Goal: Task Accomplishment & Management: Complete application form

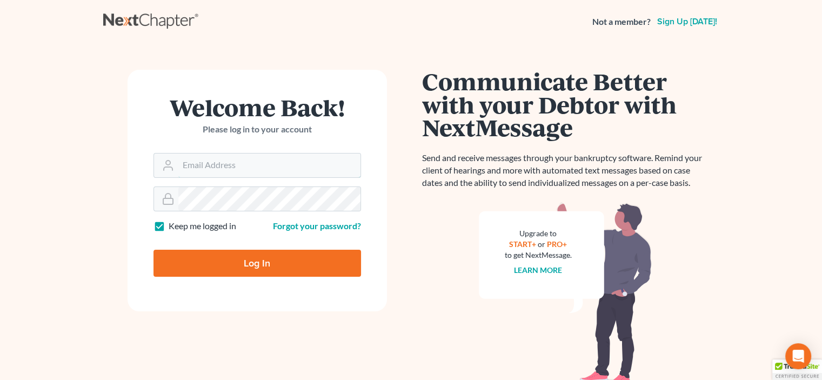
type input "[EMAIL_ADDRESS][DOMAIN_NAME]"
click at [251, 264] on input "Log In" at bounding box center [258, 263] width 208 height 27
type input "Thinking..."
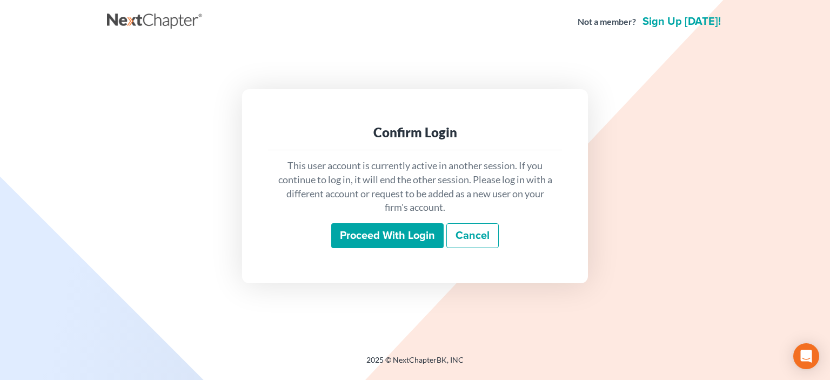
click at [377, 237] on input "Proceed with login" at bounding box center [387, 235] width 112 height 25
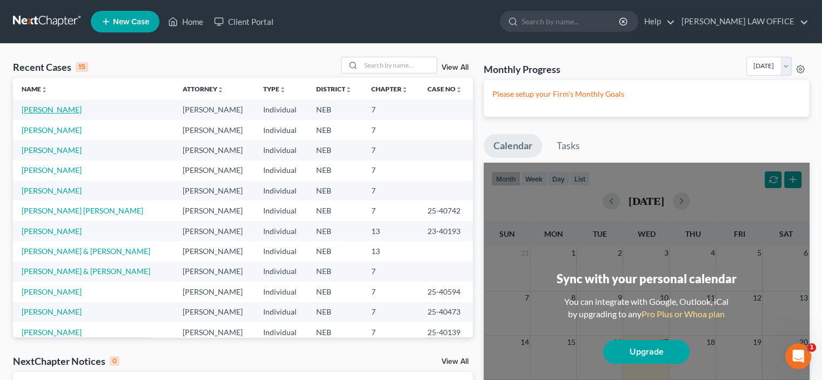
click at [36, 106] on link "Hewitt, Kipp" at bounding box center [52, 109] width 60 height 9
select select "10"
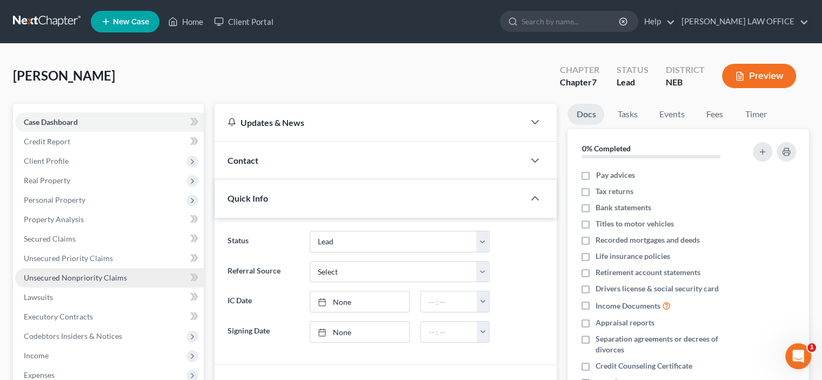
click at [52, 273] on span "Unsecured Nonpriority Claims" at bounding box center [75, 277] width 103 height 9
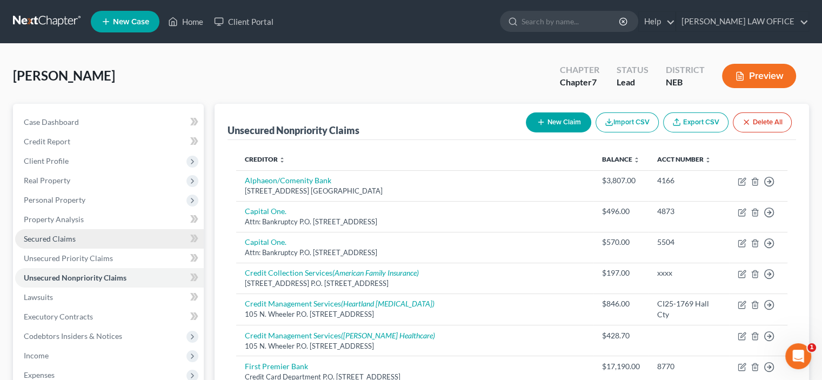
click at [52, 236] on span "Secured Claims" at bounding box center [50, 238] width 52 height 9
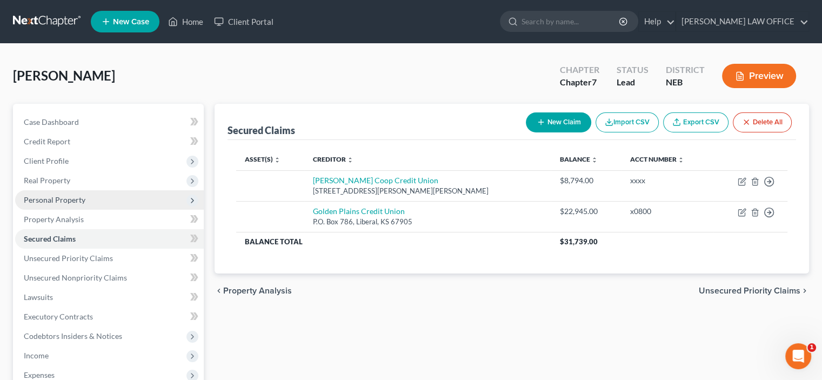
click at [40, 194] on span "Personal Property" at bounding box center [109, 199] width 189 height 19
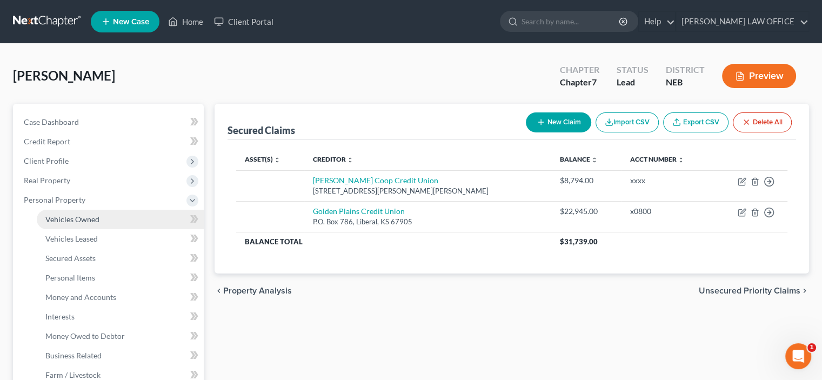
click at [57, 222] on span "Vehicles Owned" at bounding box center [72, 219] width 54 height 9
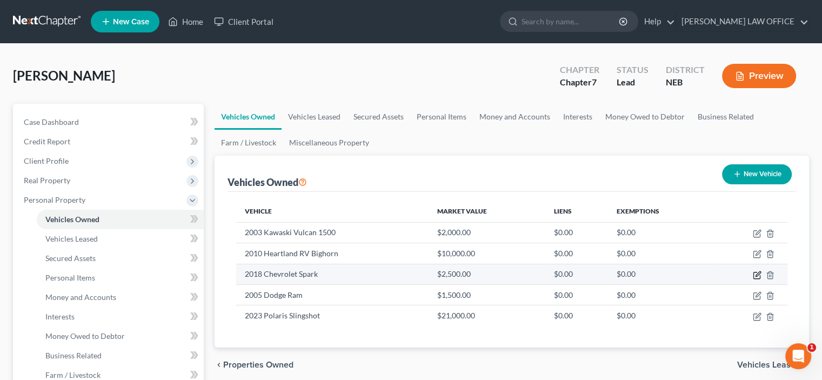
click at [756, 276] on icon "button" at bounding box center [757, 275] width 9 height 9
select select "0"
select select "8"
select select "2"
select select "0"
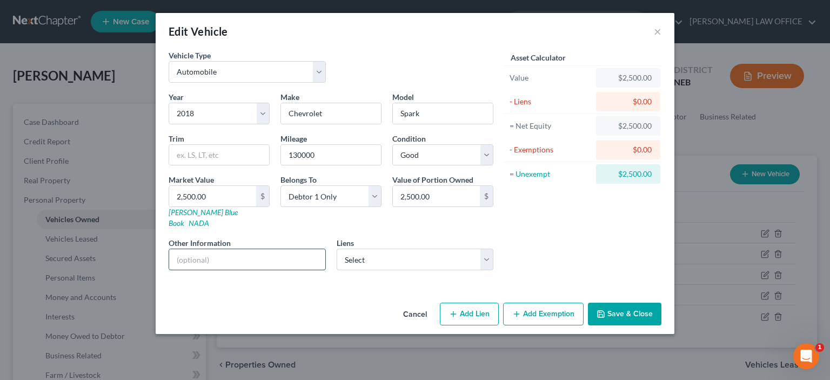
click at [177, 249] on input "text" at bounding box center [247, 259] width 156 height 21
click at [487, 249] on select "Select Archer Coop Credit Union - $8,794.00 Golden Plains Credit Union - $22,94…" at bounding box center [415, 260] width 157 height 22
select select "0"
click at [337, 249] on select "Select Archer Coop Credit Union - $8,794.00 Golden Plains Credit Union - $22,94…" at bounding box center [415, 260] width 157 height 22
select select
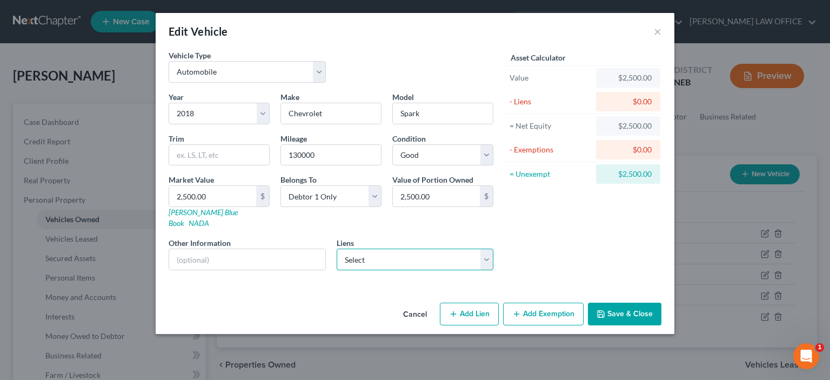
select select "30"
select select "0"
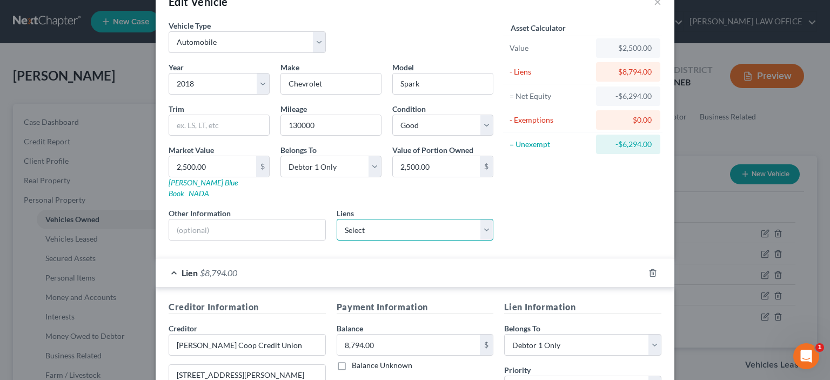
scroll to position [162, 0]
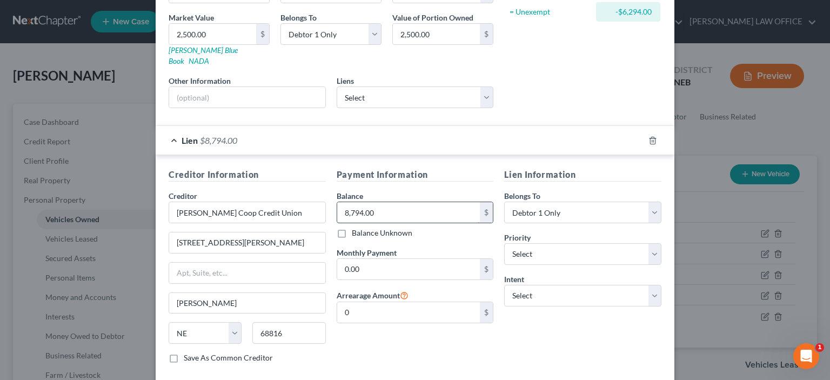
click at [378, 202] on input "8,794.00" at bounding box center [408, 212] width 143 height 21
click at [378, 203] on input "8,794.00" at bounding box center [408, 212] width 143 height 21
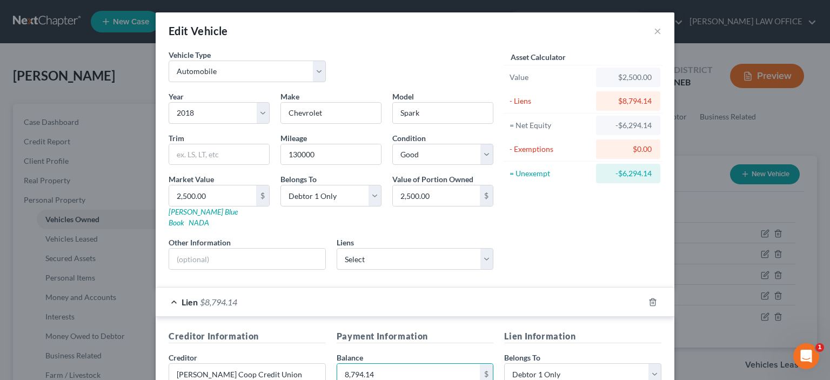
scroll to position [0, 0]
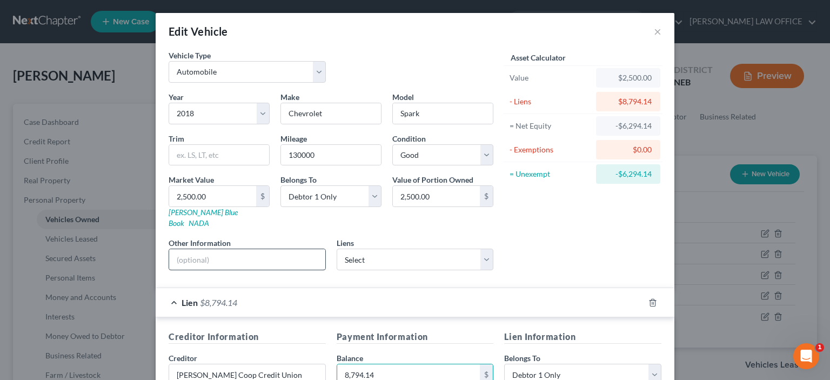
type input "8,794.14"
drag, startPoint x: 171, startPoint y: 255, endPoint x: 179, endPoint y: 253, distance: 7.7
click at [172, 255] on input "text" at bounding box center [247, 259] width 156 height 21
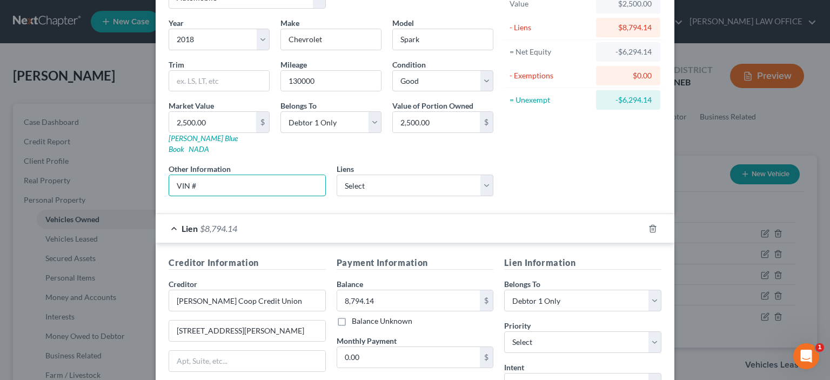
scroll to position [209, 0]
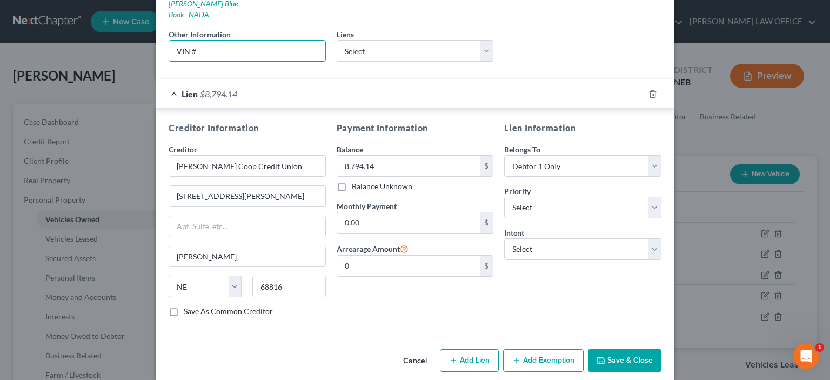
type input "VIN #"
click at [618, 350] on button "Save & Close" at bounding box center [625, 360] width 74 height 23
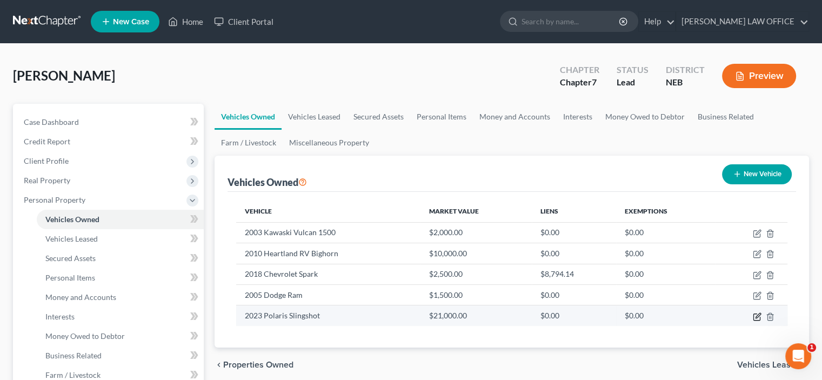
click at [756, 318] on icon "button" at bounding box center [757, 316] width 9 height 9
select select "0"
select select "3"
select select "2"
select select "0"
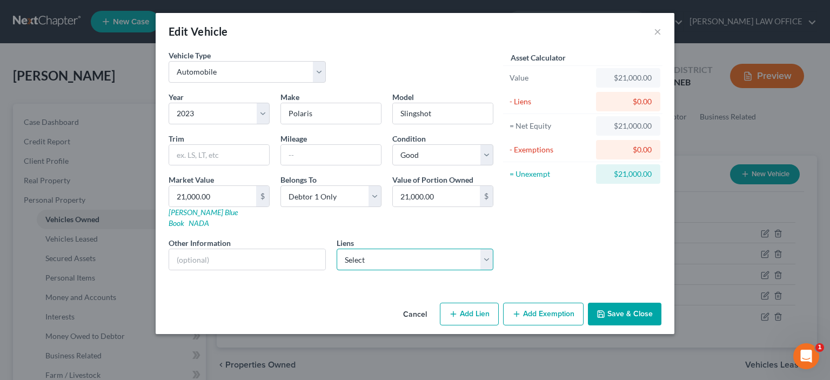
click at [486, 256] on select "Select Golden Plains Credit Union - $22,945.00" at bounding box center [415, 260] width 157 height 22
select select "17"
select select "0"
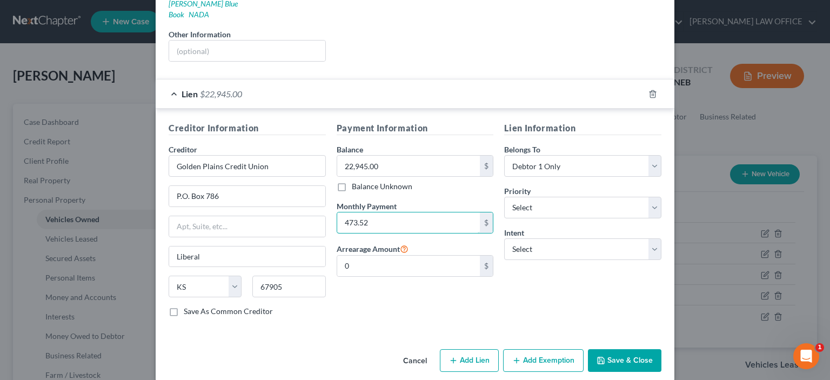
type input "473.52"
click at [613, 350] on button "Save & Close" at bounding box center [625, 360] width 74 height 23
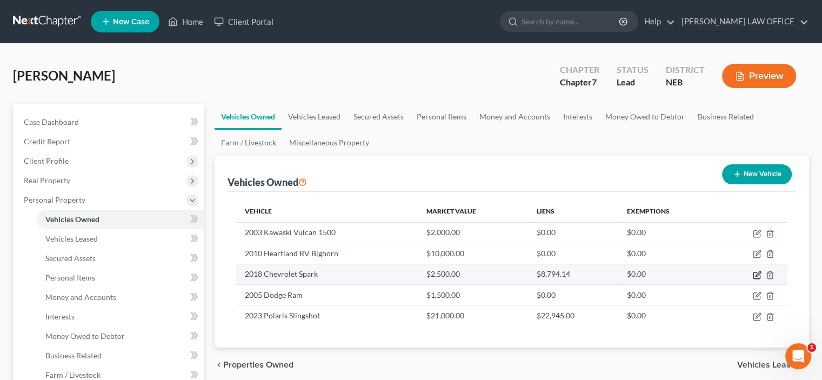
click at [759, 277] on icon "button" at bounding box center [756, 275] width 6 height 6
select select "0"
select select "8"
select select "2"
select select "0"
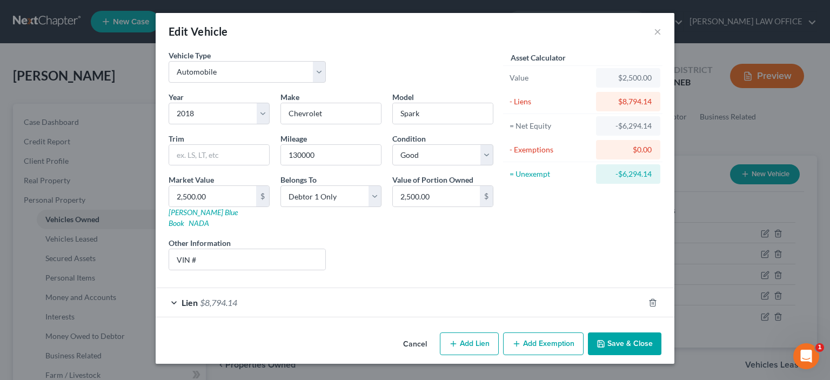
click at [220, 297] on span "$8,794.14" at bounding box center [218, 302] width 37 height 10
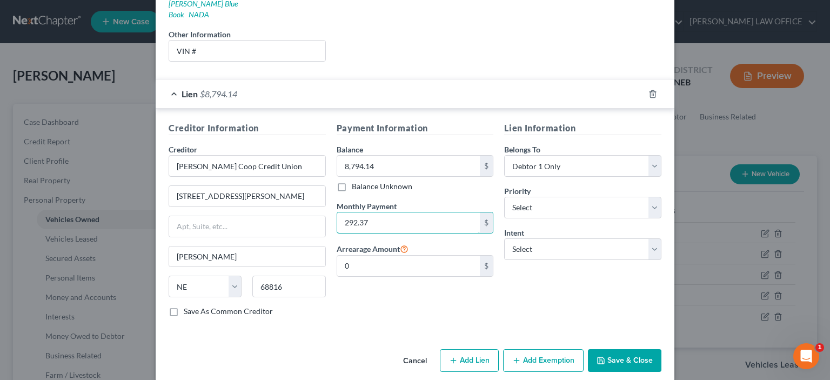
type input "292.37"
click at [620, 353] on button "Save & Close" at bounding box center [625, 360] width 74 height 23
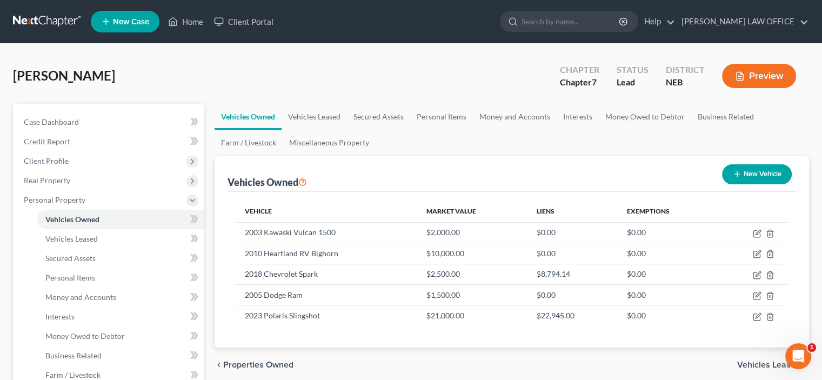
scroll to position [108, 0]
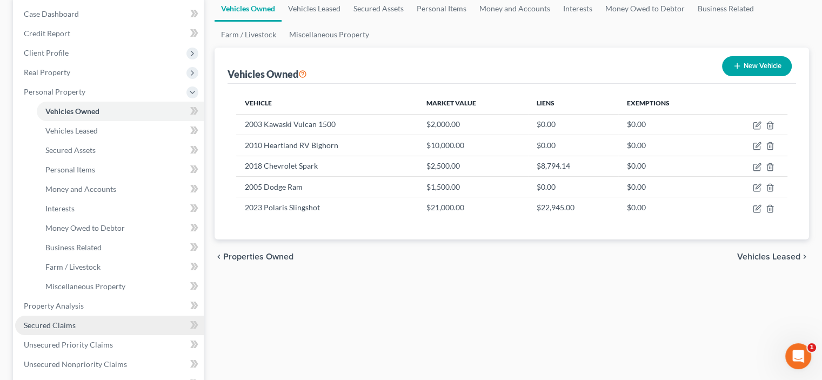
click at [68, 323] on span "Secured Claims" at bounding box center [50, 325] width 52 height 9
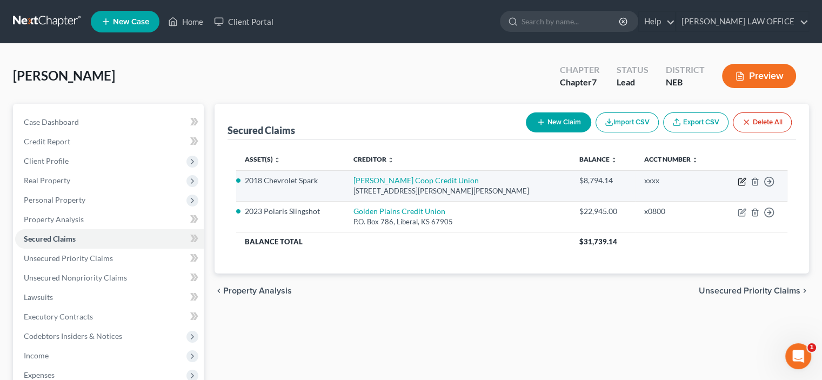
click at [742, 181] on icon "button" at bounding box center [742, 181] width 9 height 9
select select "30"
select select "4"
select select "0"
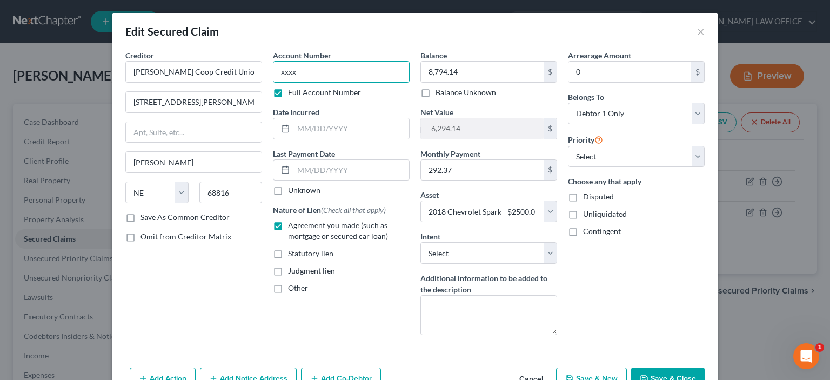
drag, startPoint x: 278, startPoint y: 73, endPoint x: 304, endPoint y: 71, distance: 26.6
click at [304, 71] on input "xxxx" at bounding box center [341, 72] width 137 height 22
type input "8801"
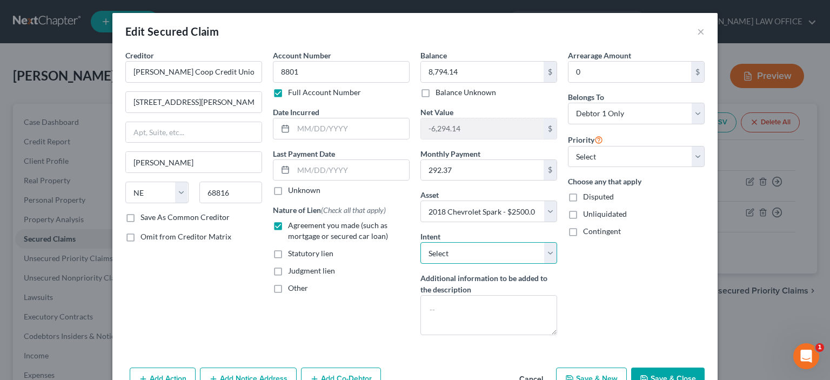
click at [544, 255] on select "Select Surrender Redeem Reaffirm Avoid Other" at bounding box center [489, 253] width 137 height 22
select select "0"
click at [421, 242] on select "Select Surrender Redeem Reaffirm Avoid Other" at bounding box center [489, 253] width 137 height 22
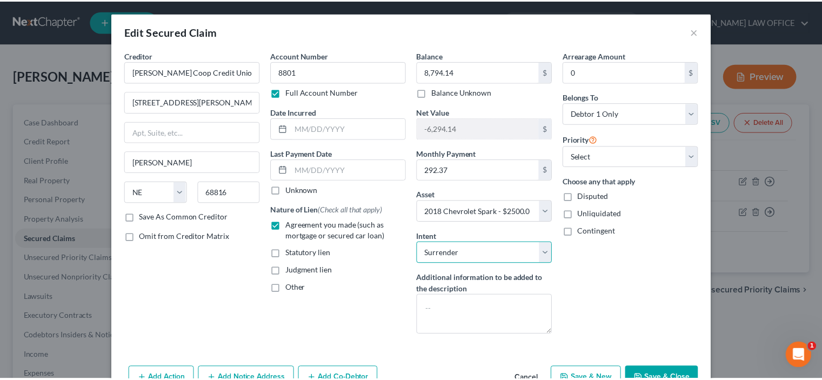
scroll to position [54, 0]
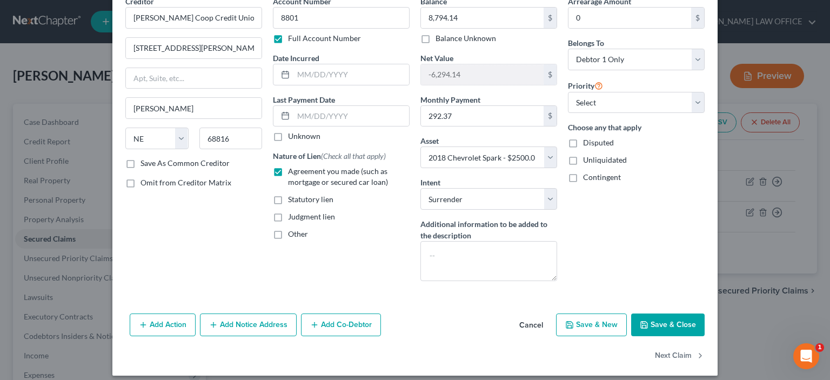
click at [650, 323] on button "Save & Close" at bounding box center [668, 324] width 74 height 23
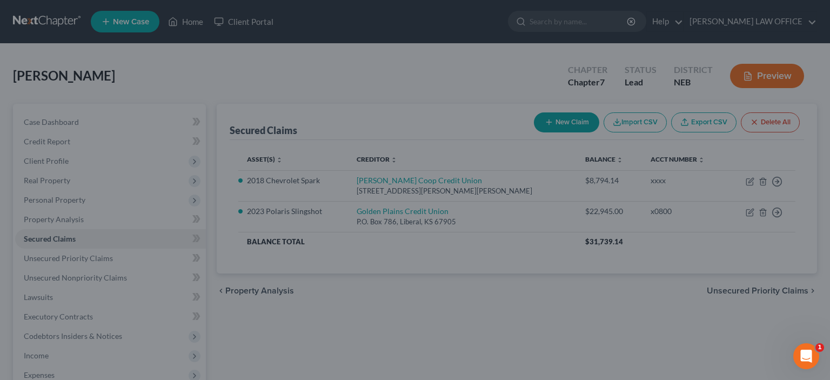
select select "4"
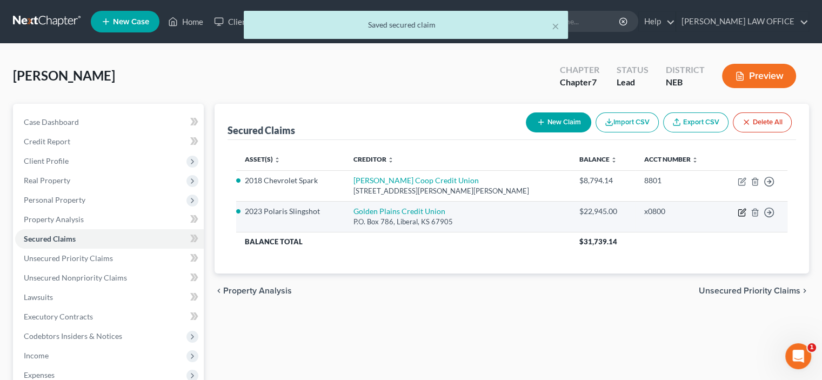
click at [739, 211] on icon "button" at bounding box center [742, 212] width 9 height 9
select select "17"
select select "0"
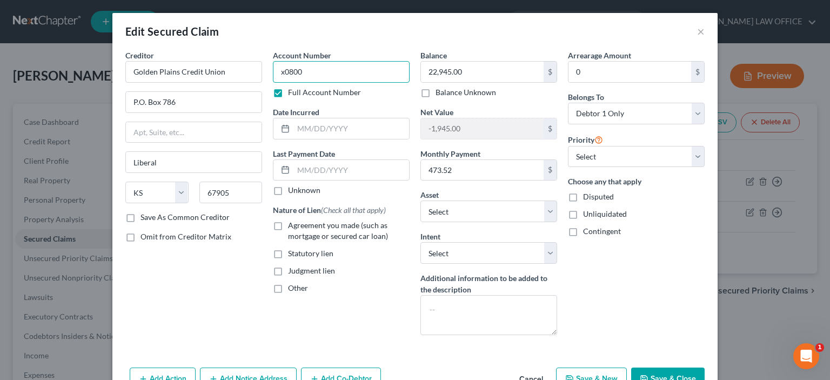
drag, startPoint x: 273, startPoint y: 72, endPoint x: 345, endPoint y: 75, distance: 72.5
click at [339, 74] on input "x0800" at bounding box center [341, 72] width 137 height 22
type input "09L8"
click at [288, 222] on label "Agreement you made (such as mortgage or secured car loan)" at bounding box center [349, 231] width 122 height 22
click at [292, 222] on input "Agreement you made (such as mortgage or secured car loan)" at bounding box center [295, 223] width 7 height 7
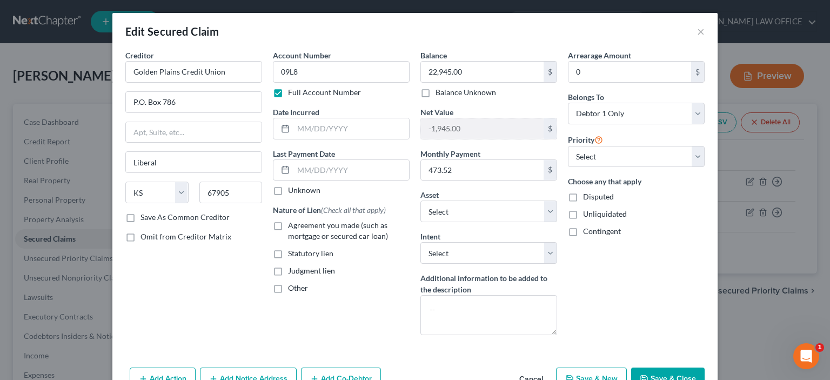
checkbox input "true"
click at [543, 254] on select "Select Surrender Redeem Reaffirm Avoid Other" at bounding box center [489, 253] width 137 height 22
select select "2"
click at [421, 242] on select "Select Surrender Redeem Reaffirm Avoid Other" at bounding box center [489, 253] width 137 height 22
click at [666, 373] on button "Save & Close" at bounding box center [668, 379] width 74 height 23
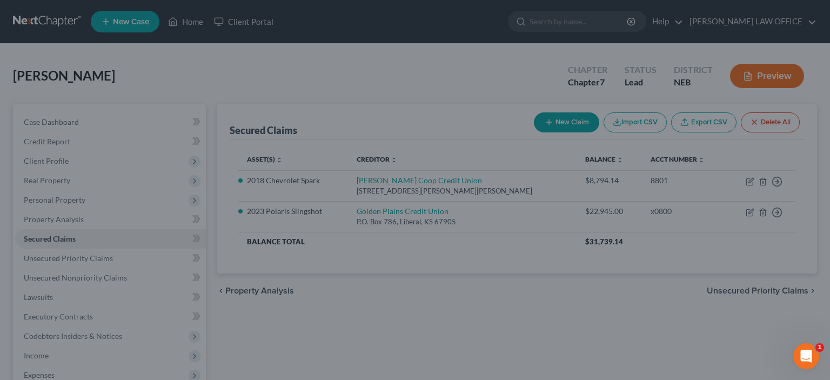
select select "6"
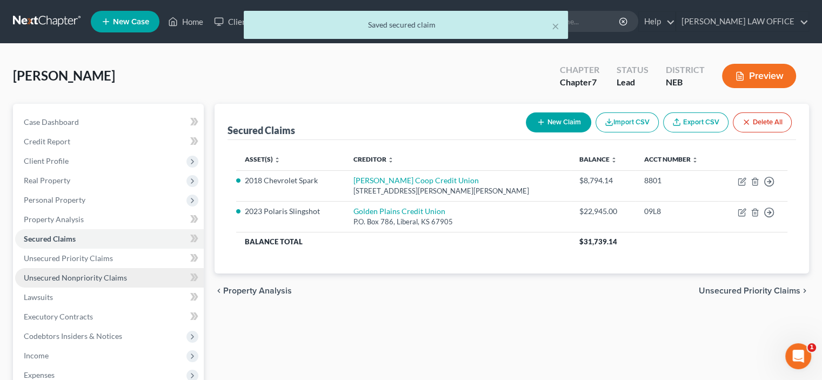
click at [62, 277] on span "Unsecured Nonpriority Claims" at bounding box center [75, 277] width 103 height 9
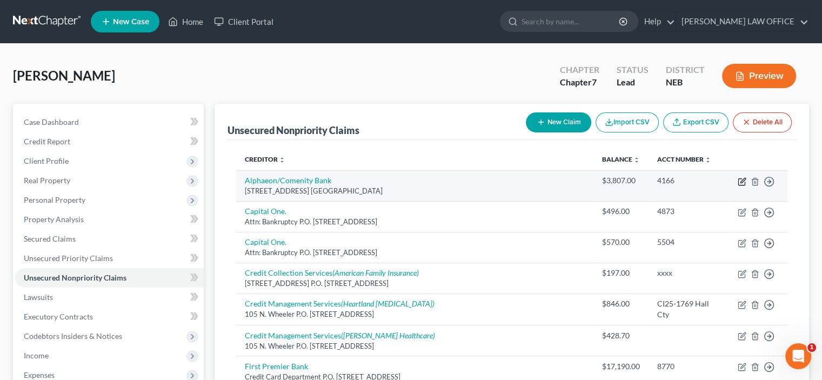
click at [740, 181] on icon "button" at bounding box center [742, 181] width 9 height 9
select select "36"
select select "14"
select select "0"
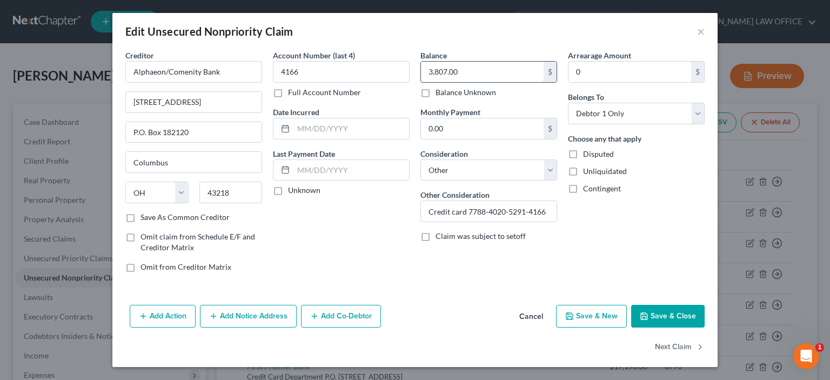
click at [458, 71] on input "3,807.00" at bounding box center [482, 72] width 123 height 21
click at [457, 71] on input "3,807.00" at bounding box center [482, 72] width 123 height 21
type input "3,807.49"
drag, startPoint x: 132, startPoint y: 103, endPoint x: 238, endPoint y: 107, distance: 105.5
click at [238, 107] on input "3095 Loyalty Circle, Bldg A" at bounding box center [194, 102] width 136 height 21
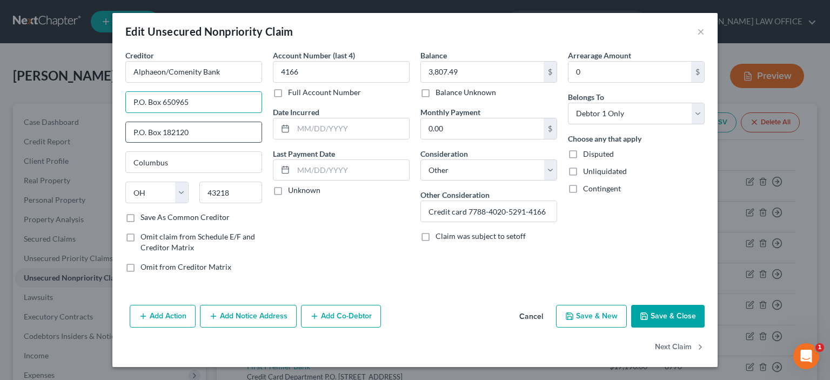
type input "P.O. Box 650965"
drag, startPoint x: 132, startPoint y: 132, endPoint x: 304, endPoint y: 164, distance: 174.9
click at [275, 151] on div "Creditor * Alphaeon/Comenity Bank P.O. Box 650965 P.O. Box 182120 Columbus Stat…" at bounding box center [415, 165] width 590 height 231
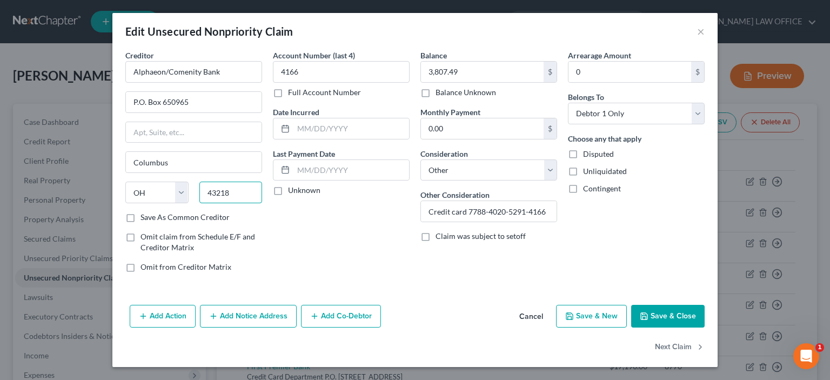
drag, startPoint x: 206, startPoint y: 186, endPoint x: 297, endPoint y: 194, distance: 90.6
click at [281, 194] on div "Creditor * Alphaeon/Comenity Bank P.O. Box 650965 Columbus State AL AK AR AZ CA…" at bounding box center [415, 165] width 590 height 231
type input "75265"
type input "Dallas"
select select "45"
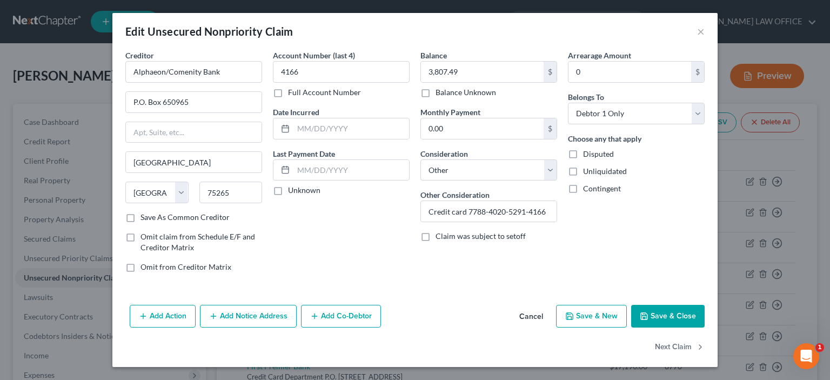
click at [141, 216] on label "Save As Common Creditor" at bounding box center [185, 217] width 89 height 11
click at [145, 216] on input "Save As Common Creditor" at bounding box center [148, 215] width 7 height 7
click at [666, 321] on button "Save & Close" at bounding box center [668, 316] width 74 height 23
checkbox input "false"
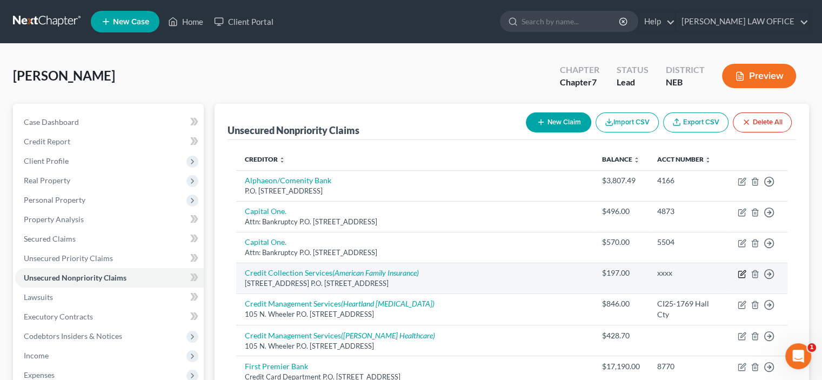
click at [740, 272] on icon "button" at bounding box center [742, 274] width 9 height 9
select select "22"
select select "14"
select select "0"
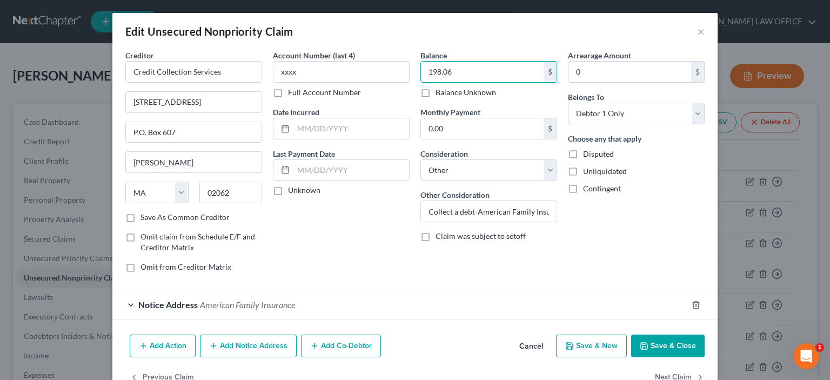
type input "198.06"
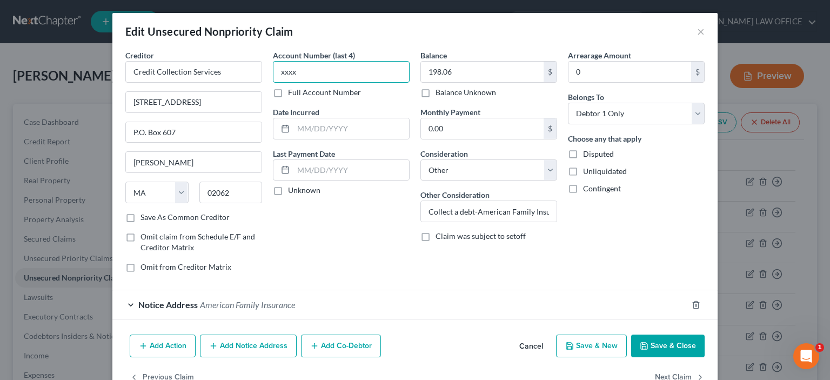
drag, startPoint x: 273, startPoint y: 71, endPoint x: 371, endPoint y: 86, distance: 98.4
click at [348, 81] on input "xxxx" at bounding box center [341, 72] width 137 height 22
click at [658, 346] on button "Save & Close" at bounding box center [668, 346] width 74 height 23
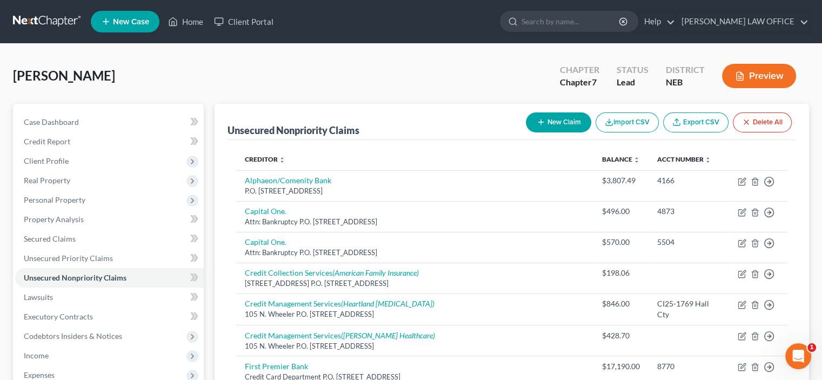
click at [565, 121] on button "New Claim" at bounding box center [558, 122] width 65 height 20
select select "0"
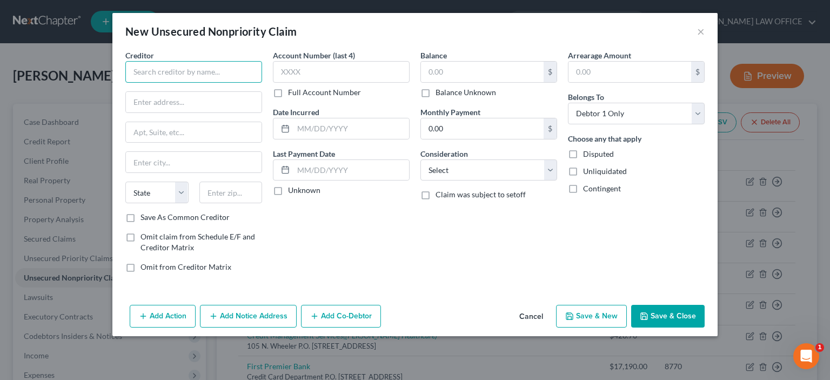
drag, startPoint x: 134, startPoint y: 70, endPoint x: 140, endPoint y: 71, distance: 6.0
click at [134, 71] on input "text" at bounding box center [193, 72] width 137 height 22
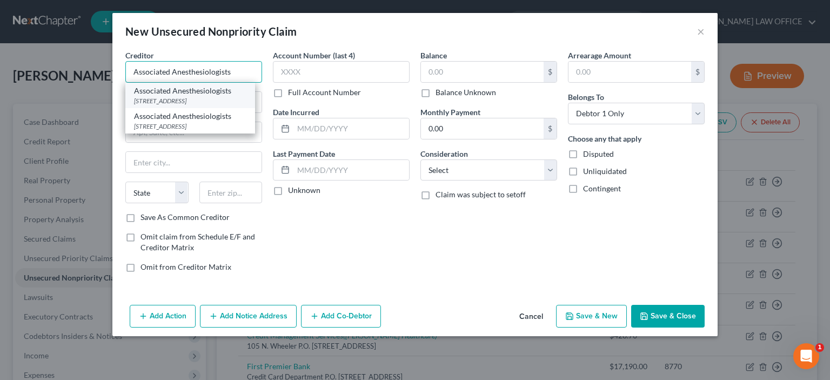
type input "Associated Anesthesiologists"
click at [147, 103] on div "2900 S. 70th Street, #450, Lincoln, NE 68506" at bounding box center [190, 100] width 112 height 9
type input "2900 S. 70th Street, #450"
type input "Lincoln"
select select "30"
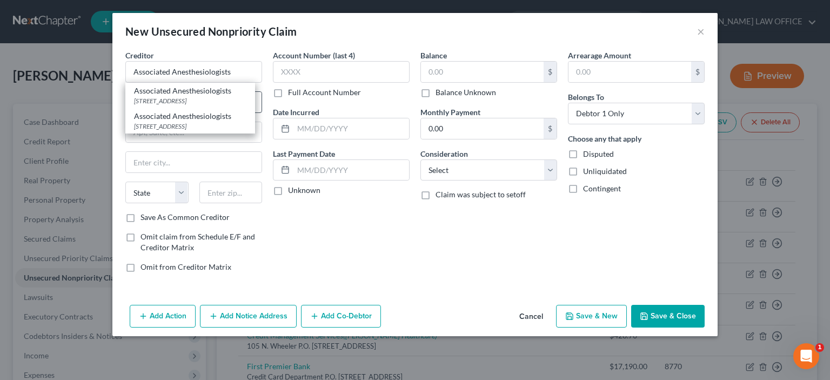
type input "68506"
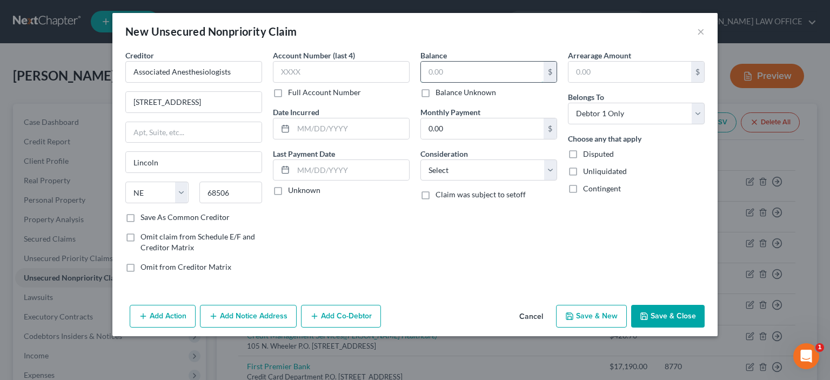
drag, startPoint x: 422, startPoint y: 70, endPoint x: 435, endPoint y: 69, distance: 12.5
click at [424, 71] on input "text" at bounding box center [482, 72] width 123 height 21
type input "3,050.00"
click at [550, 172] on select "Select Cable / Satellite Services Collection Agency Credit Card Debt Debt Couns…" at bounding box center [489, 170] width 137 height 22
select select "9"
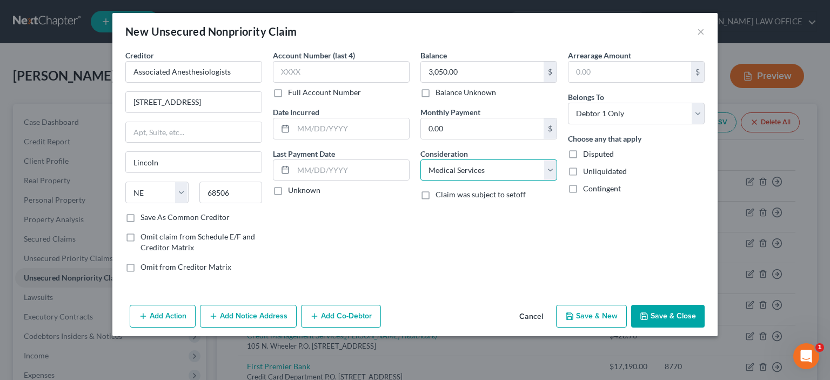
click at [421, 159] on select "Select Cable / Satellite Services Collection Agency Credit Card Debt Debt Couns…" at bounding box center [489, 170] width 137 height 22
click at [662, 317] on button "Save & Close" at bounding box center [668, 316] width 74 height 23
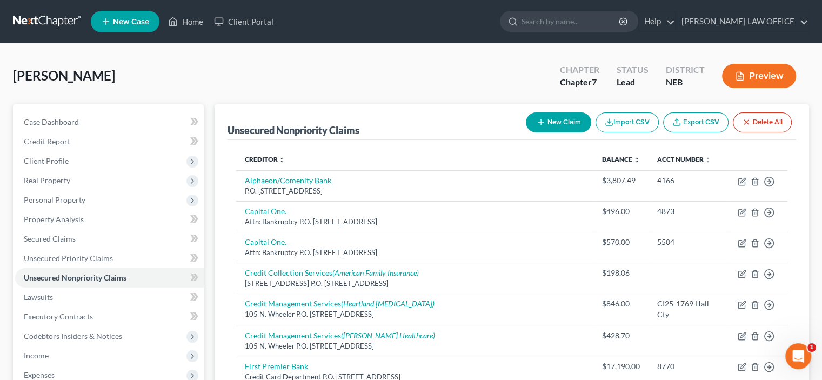
click at [569, 122] on button "New Claim" at bounding box center [558, 122] width 65 height 20
select select "0"
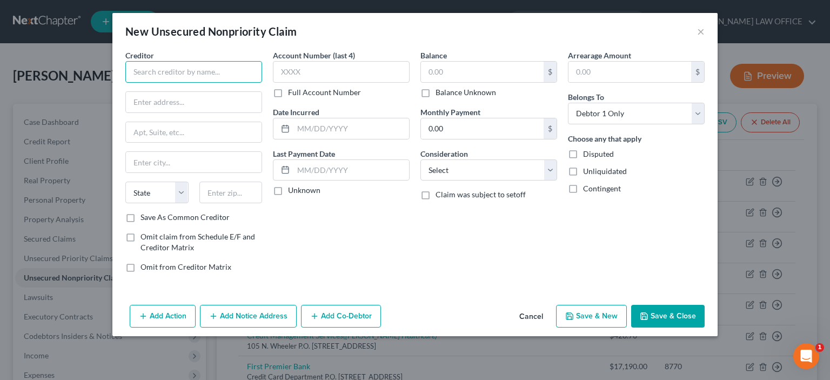
drag, startPoint x: 136, startPoint y: 67, endPoint x: 136, endPoint y: 73, distance: 6.0
click at [136, 73] on input "text" at bounding box center [193, 72] width 137 height 22
type input "Aurora Cooperative"
type input "2225 Q Street"
type input "P.O. Box 209"
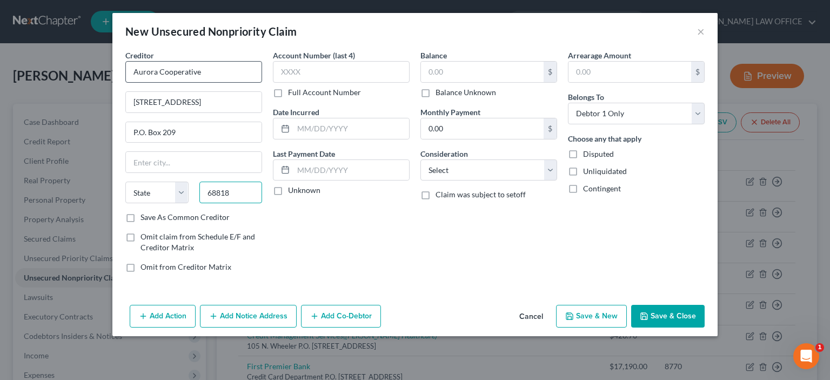
type input "68818"
type input "Aurora"
select select "30"
click at [141, 216] on label "Save As Common Creditor" at bounding box center [185, 217] width 89 height 11
click at [145, 216] on input "Save As Common Creditor" at bounding box center [148, 215] width 7 height 7
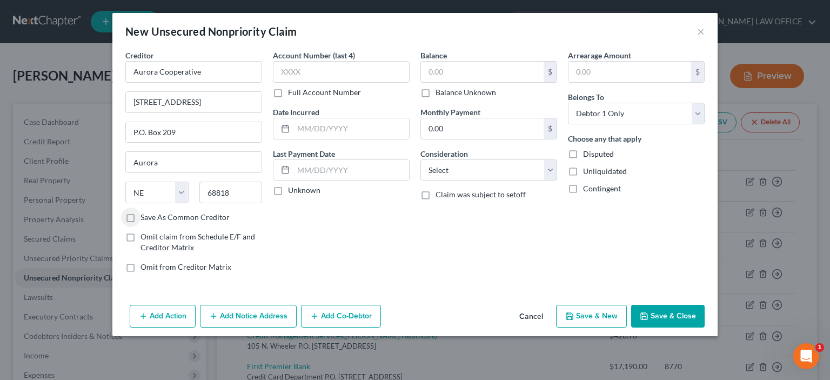
checkbox input "true"
click at [292, 79] on input "text" at bounding box center [341, 72] width 137 height 22
type input "13.5"
click at [548, 169] on select "Select Cable / Satellite Services Collection Agency Credit Card Debt Debt Couns…" at bounding box center [489, 170] width 137 height 22
select select "14"
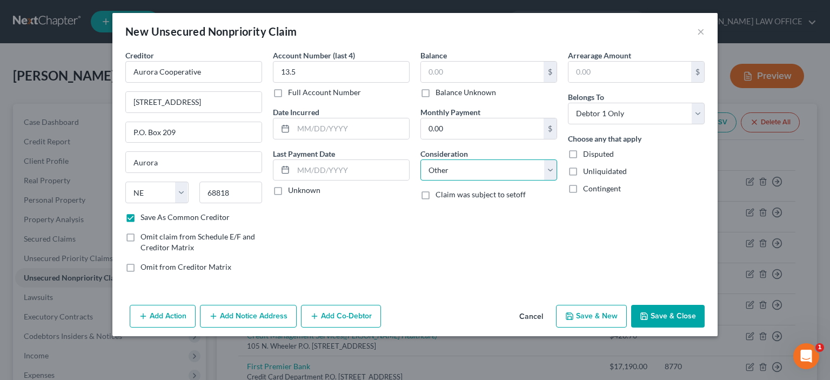
click at [421, 159] on select "Select Cable / Satellite Services Collection Agency Credit Card Debt Debt Couns…" at bounding box center [489, 170] width 137 height 22
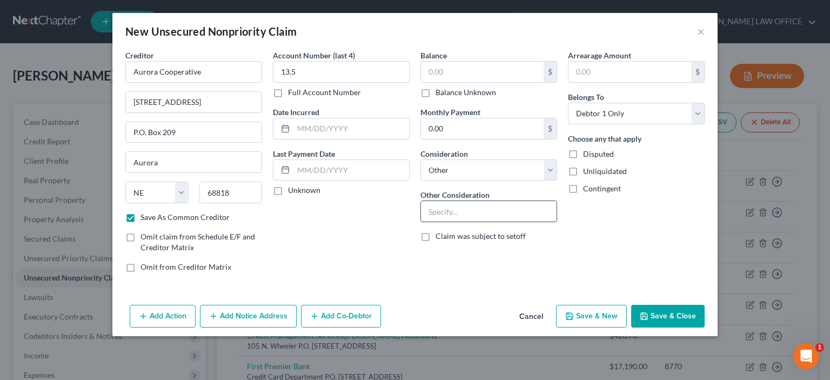
click at [429, 211] on input "text" at bounding box center [489, 211] width 136 height 21
type input "Fuel"
click at [661, 315] on button "Save & Close" at bounding box center [668, 316] width 74 height 23
checkbox input "false"
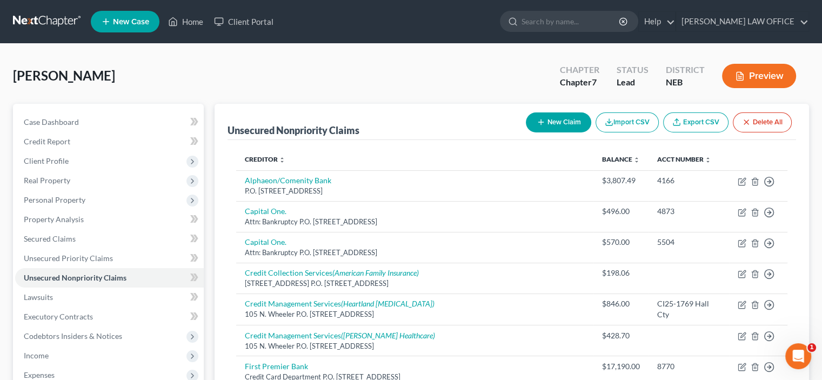
click at [549, 121] on button "New Claim" at bounding box center [558, 122] width 65 height 20
select select "0"
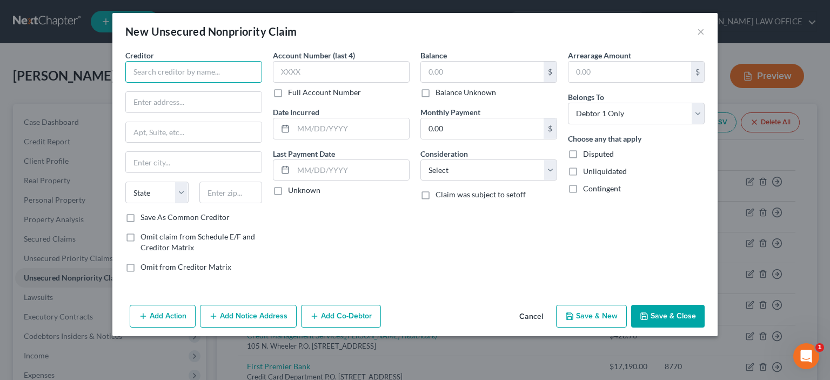
click at [136, 69] on input "text" at bounding box center [193, 72] width 137 height 22
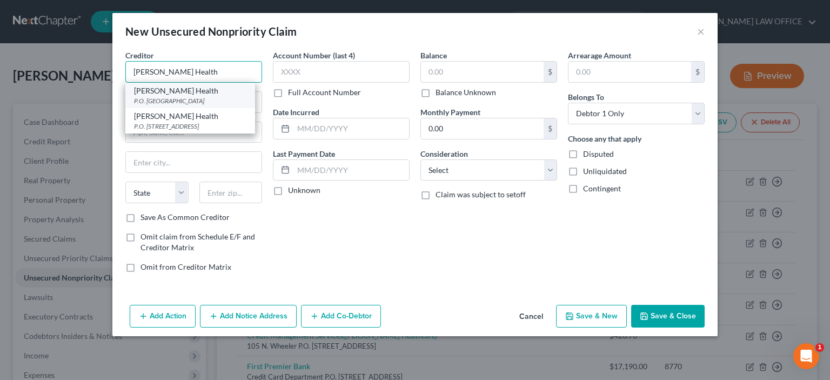
type input "Bryan Health"
click at [163, 91] on div "Bryan Health" at bounding box center [190, 90] width 112 height 11
type input "P.O. Box 860578"
type input "Minneapolis"
select select "24"
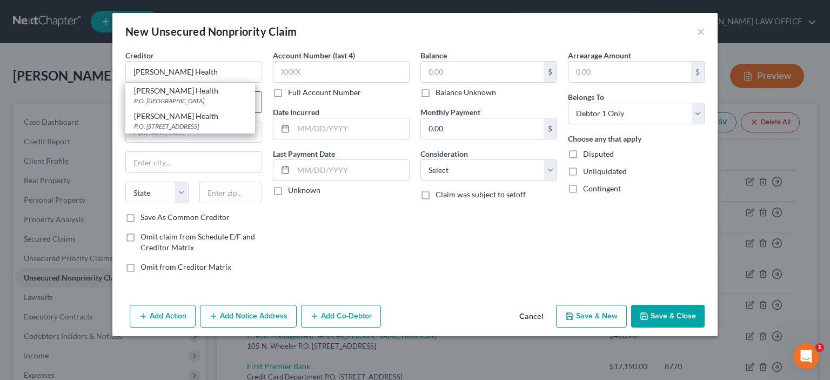
type input "55486"
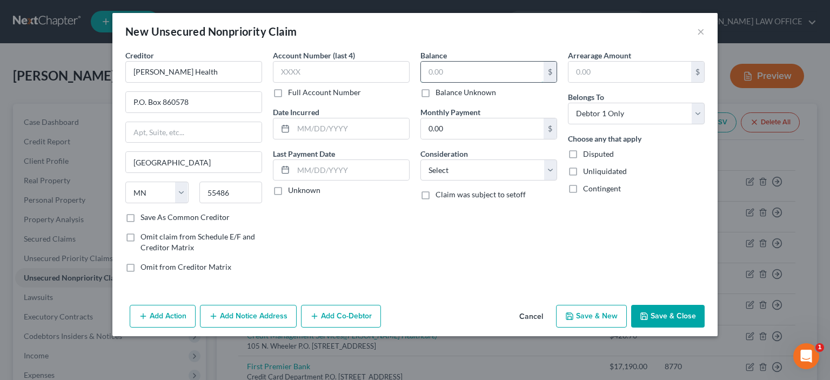
click at [430, 68] on input "text" at bounding box center [482, 72] width 123 height 21
type input "13,766.40"
click at [549, 169] on select "Select Cable / Satellite Services Collection Agency Credit Card Debt Debt Couns…" at bounding box center [489, 170] width 137 height 22
select select "9"
click at [421, 159] on select "Select Cable / Satellite Services Collection Agency Credit Card Debt Debt Couns…" at bounding box center [489, 170] width 137 height 22
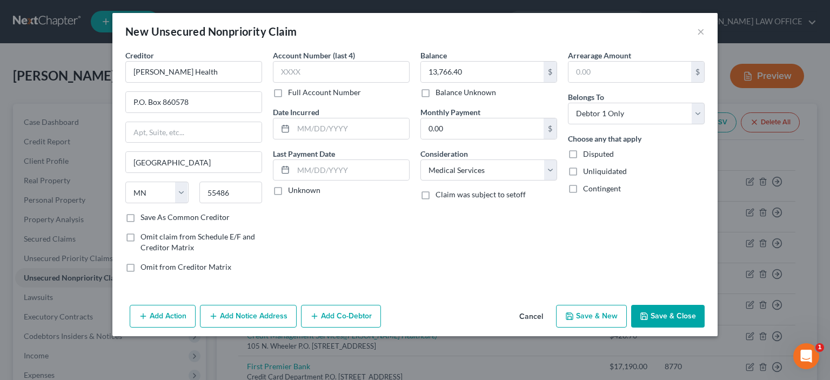
click at [655, 313] on button "Save & Close" at bounding box center [668, 316] width 74 height 23
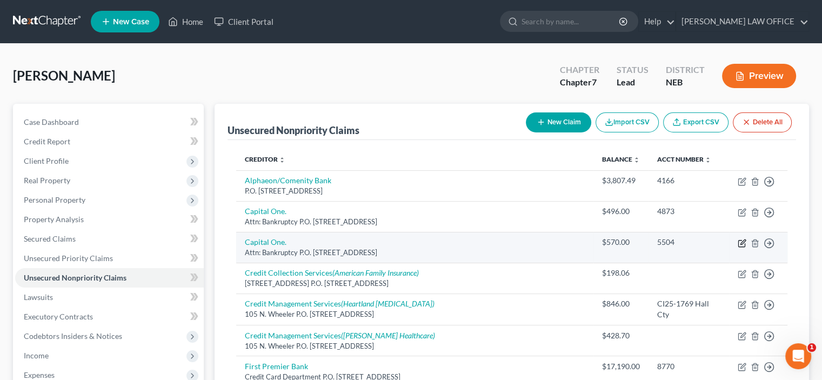
click at [745, 244] on icon "button" at bounding box center [741, 244] width 6 height 6
select select "46"
select select "14"
select select "0"
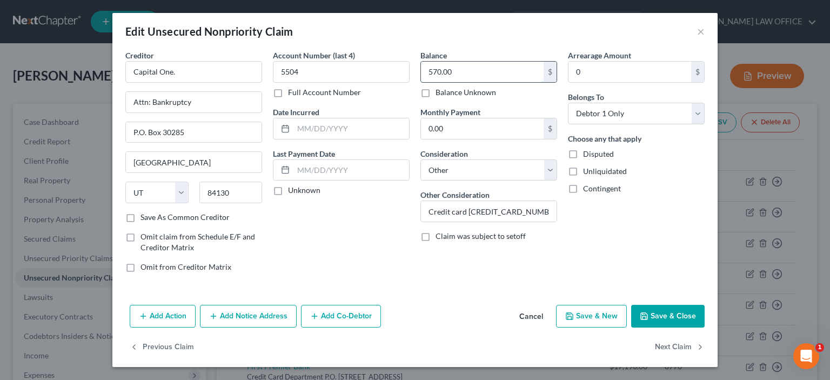
click at [454, 72] on input "570.00" at bounding box center [482, 72] width 123 height 21
type input "570.22"
click at [652, 318] on button "Save & Close" at bounding box center [668, 316] width 74 height 23
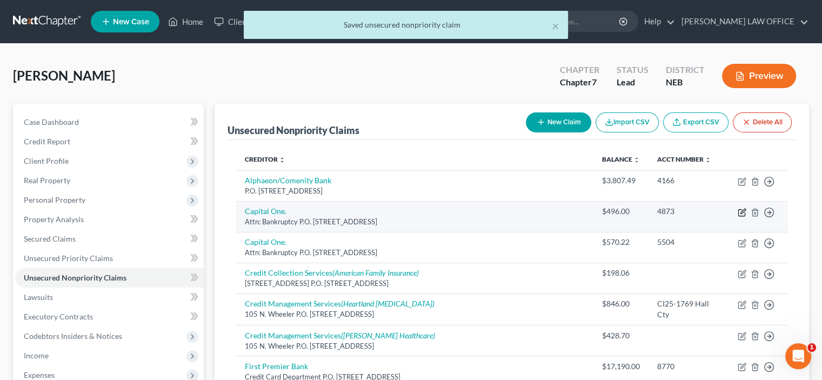
click at [741, 214] on icon "button" at bounding box center [742, 212] width 9 height 9
select select "46"
select select "14"
select select "0"
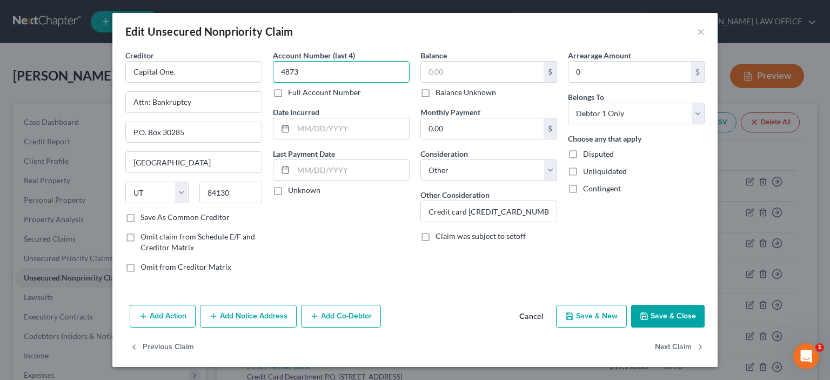
type input "4873"
click at [425, 67] on input "text" at bounding box center [482, 72] width 123 height 21
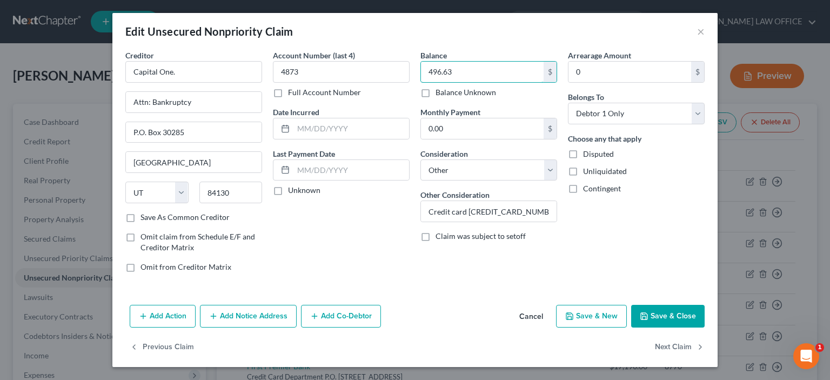
type input "496.63"
click at [644, 316] on polyline "button" at bounding box center [645, 317] width 4 height 3
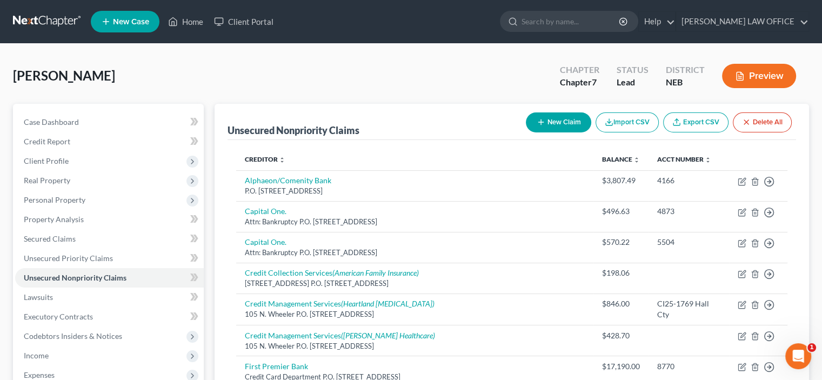
click at [567, 122] on button "New Claim" at bounding box center [558, 122] width 65 height 20
select select "0"
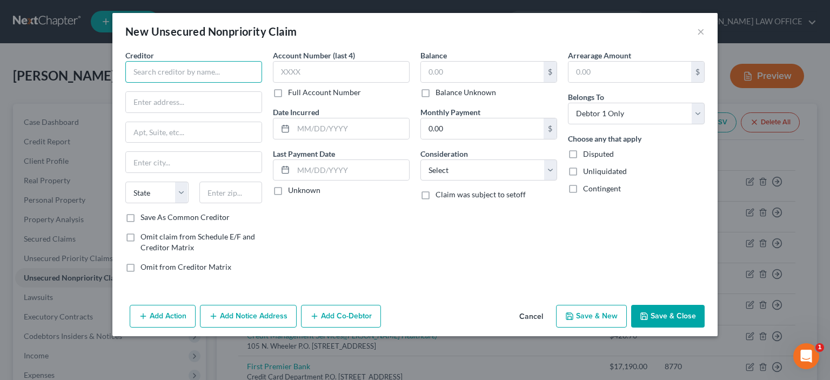
click at [138, 69] on input "text" at bounding box center [193, 72] width 137 height 22
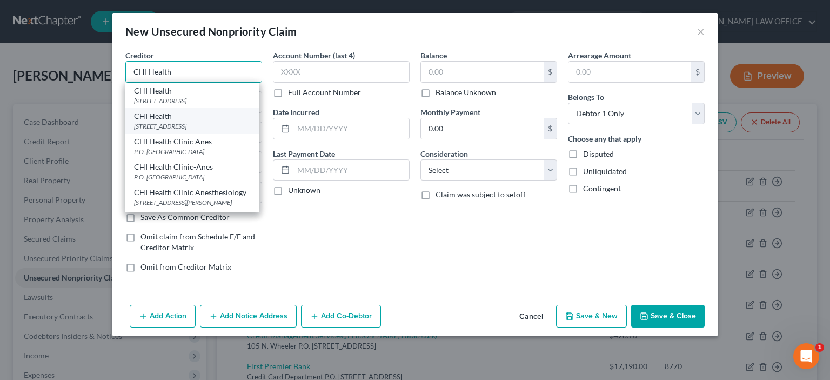
type input "CHI Health"
click at [168, 130] on div "7753 Solutions Ctr, Chicago, IL 60677" at bounding box center [192, 126] width 117 height 9
type input "7753 Solutions Ctr"
type input "Chicago"
select select "14"
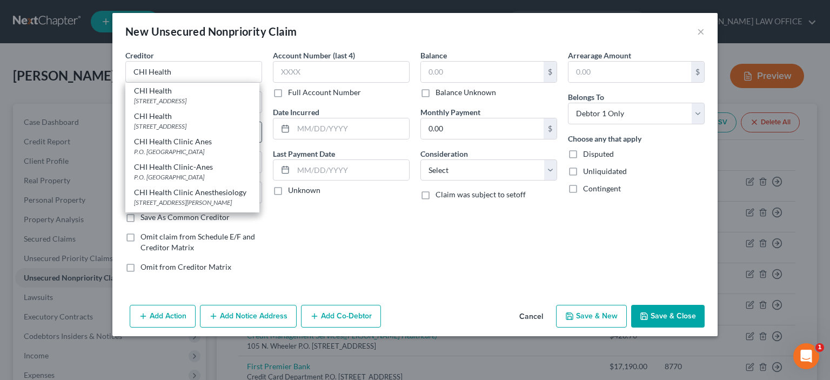
type input "60677"
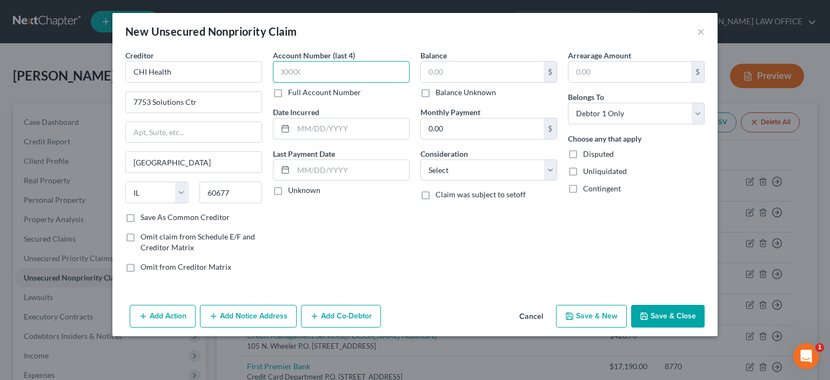
click at [279, 70] on input "text" at bounding box center [341, 72] width 137 height 22
type input "1"
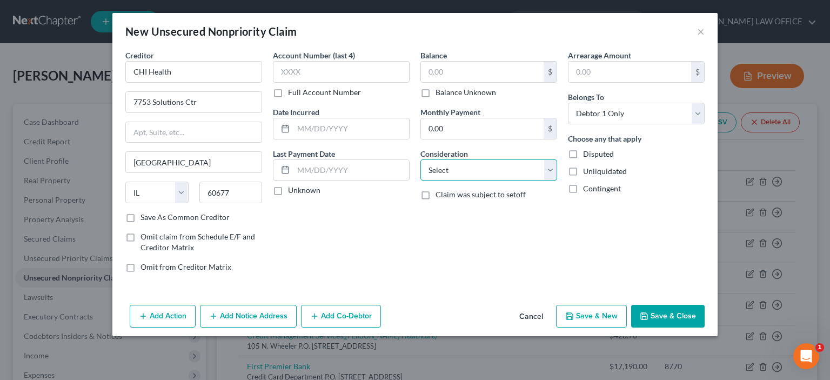
click at [552, 176] on select "Select Cable / Satellite Services Collection Agency Credit Card Debt Debt Couns…" at bounding box center [489, 170] width 137 height 22
select select "9"
click at [421, 159] on select "Select Cable / Satellite Services Collection Agency Credit Card Debt Debt Couns…" at bounding box center [489, 170] width 137 height 22
click at [424, 74] on input "text" at bounding box center [482, 72] width 123 height 21
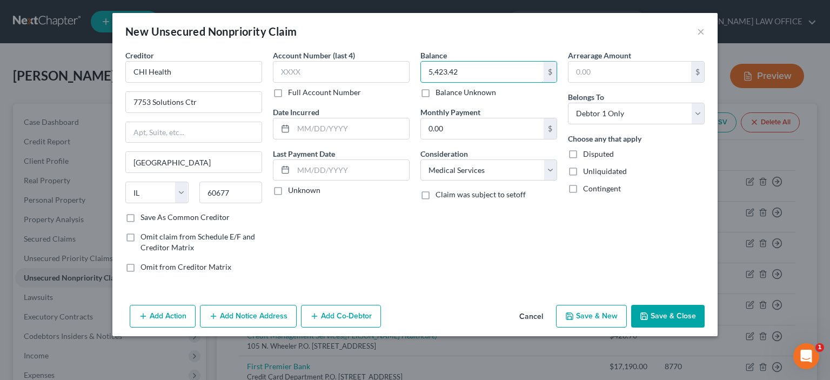
type input "5,423.42"
click at [675, 316] on button "Save & Close" at bounding box center [668, 316] width 74 height 23
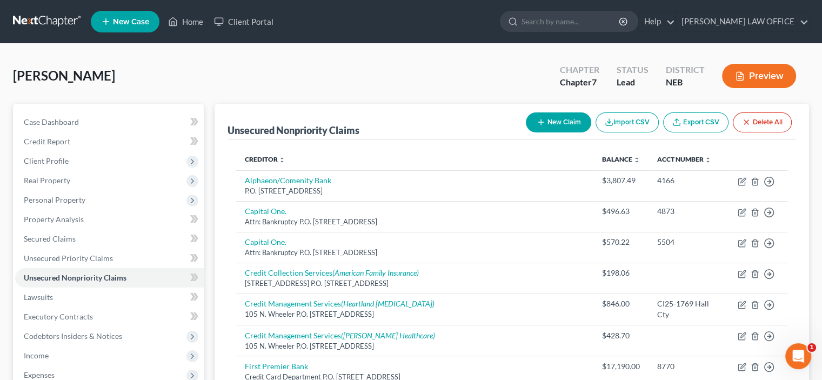
click at [557, 121] on button "New Claim" at bounding box center [558, 122] width 65 height 20
select select "0"
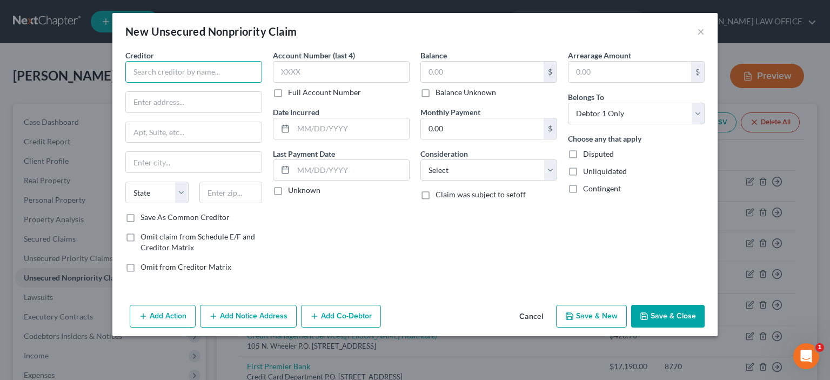
drag, startPoint x: 141, startPoint y: 73, endPoint x: 149, endPoint y: 75, distance: 8.8
click at [141, 75] on input "text" at bounding box center [193, 72] width 137 height 22
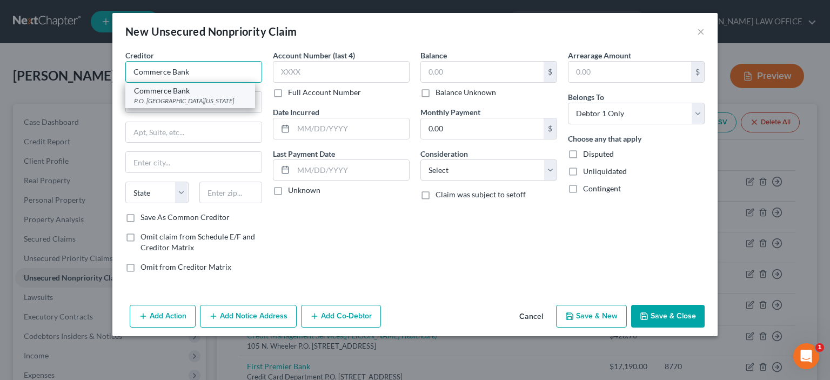
type input "Commerce Bank"
click at [172, 97] on div "P.O. Box 806000, Kansas City, MO 64180" at bounding box center [190, 100] width 112 height 9
type input "P.O. Box 806000"
type input "Kansas City"
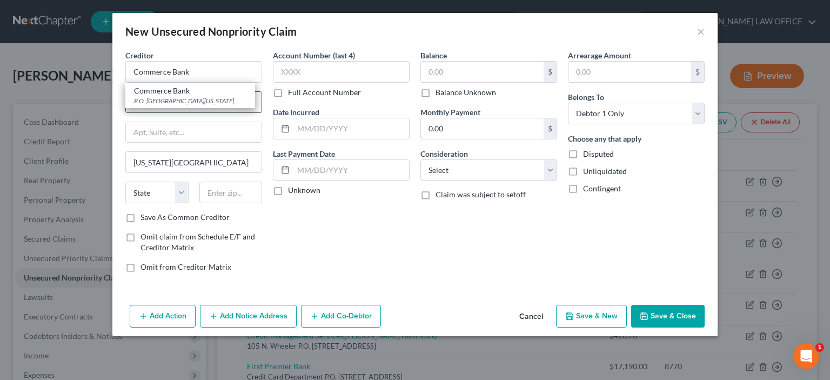
select select "26"
type input "64180"
drag, startPoint x: 162, startPoint y: 99, endPoint x: 189, endPoint y: 103, distance: 27.2
click at [189, 103] on input "P.O. Box 806000" at bounding box center [194, 102] width 136 height 21
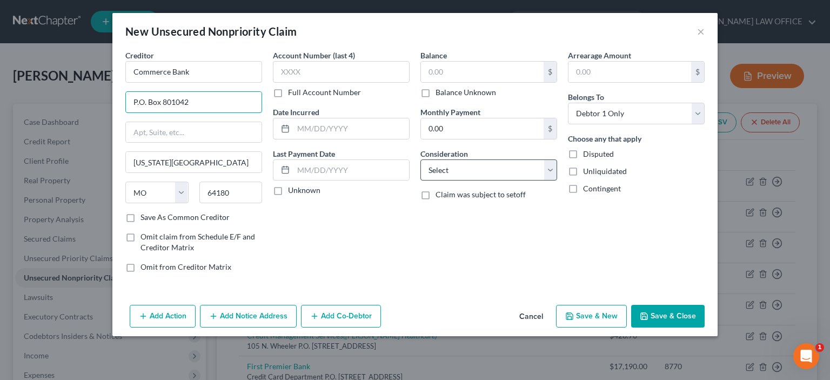
type input "P.O. Box 801042"
click at [549, 169] on select "Select Cable / Satellite Services Collection Agency Credit Card Debt Debt Couns…" at bounding box center [489, 170] width 137 height 22
select select "14"
click at [421, 159] on select "Select Cable / Satellite Services Collection Agency Credit Card Debt Debt Couns…" at bounding box center [489, 170] width 137 height 22
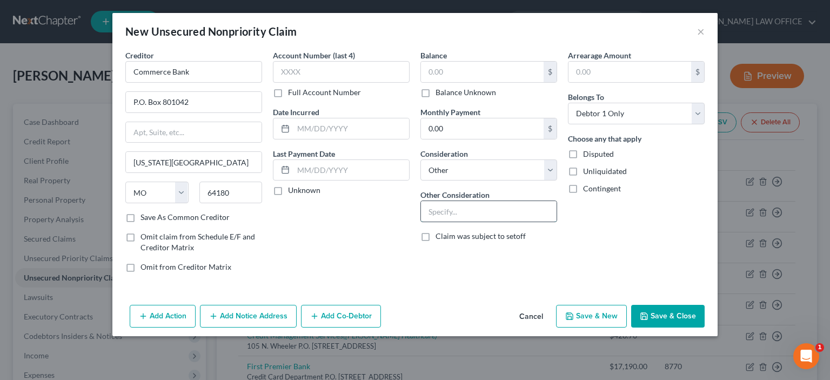
drag, startPoint x: 424, startPoint y: 209, endPoint x: 436, endPoint y: 205, distance: 13.0
click at [424, 209] on input "text" at bounding box center [489, 211] width 136 height 21
type input "Credit card 5877-8910-0704-9647"
click at [288, 72] on input "text" at bounding box center [341, 72] width 137 height 22
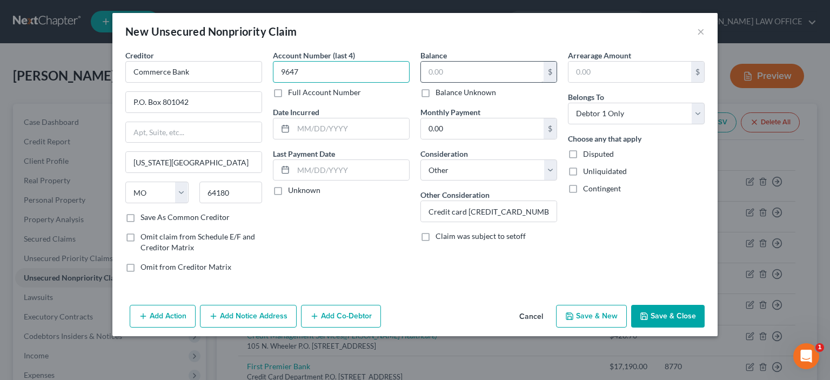
type input "9647"
click at [431, 73] on input "text" at bounding box center [482, 72] width 123 height 21
type input "13,796.40"
click at [141, 218] on label "Save As Common Creditor" at bounding box center [185, 217] width 89 height 11
click at [145, 218] on input "Save As Common Creditor" at bounding box center [148, 215] width 7 height 7
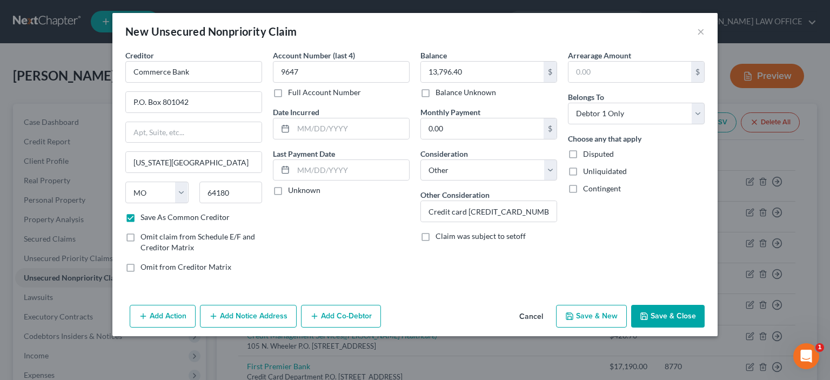
click at [660, 319] on button "Save & Close" at bounding box center [668, 316] width 74 height 23
checkbox input "false"
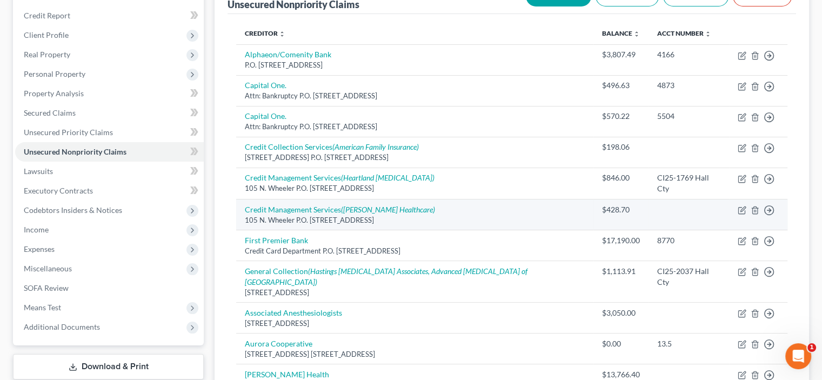
scroll to position [108, 0]
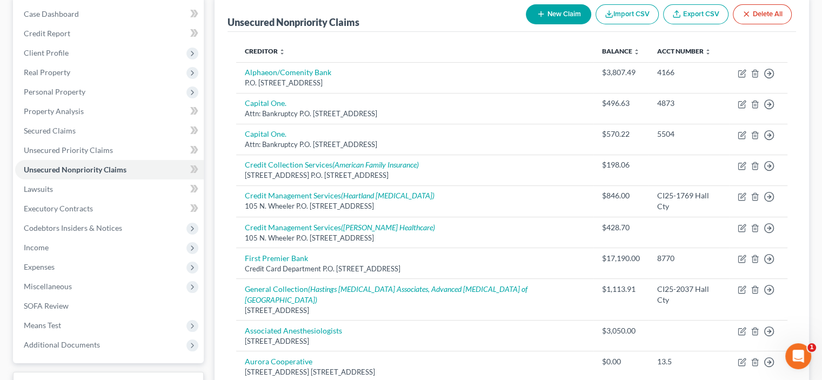
click at [545, 15] on button "New Claim" at bounding box center [558, 14] width 65 height 20
select select "0"
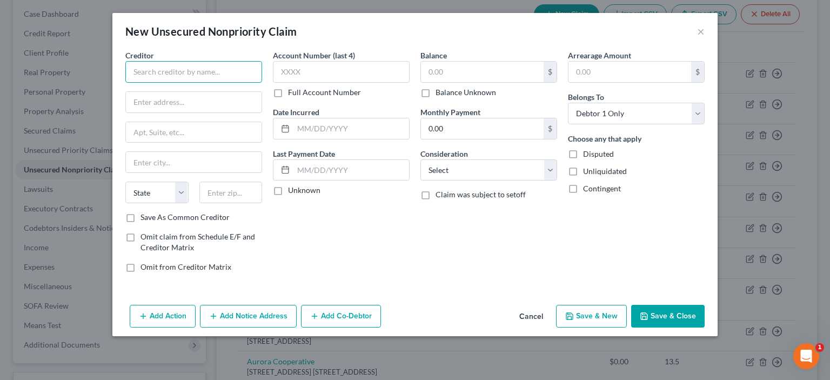
click at [162, 69] on input "text" at bounding box center [193, 72] width 137 height 22
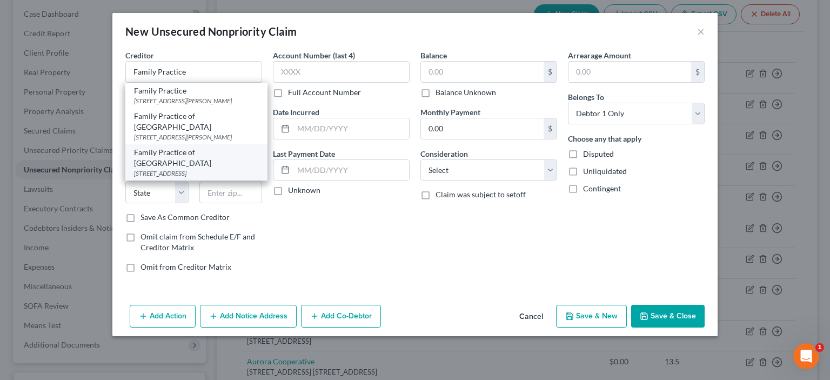
click at [177, 171] on div "3563 Prairieview St, #300, Grand Island, NE 68803" at bounding box center [196, 173] width 125 height 9
type input "Family Practice of Grand Island"
type input "3563 Prairieview St, #300"
type input "Grand Island"
select select "30"
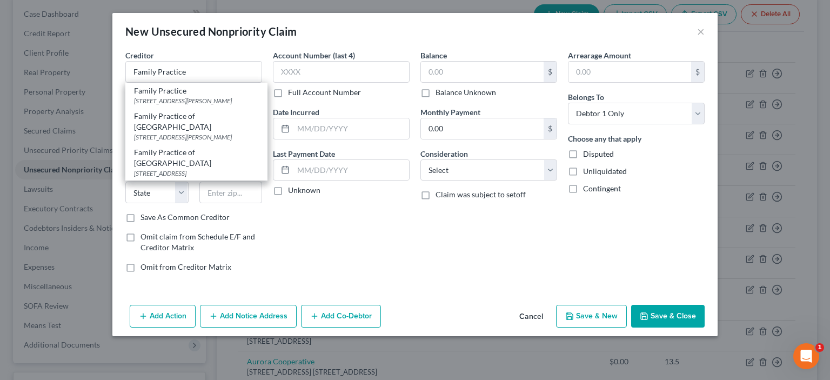
type input "68803"
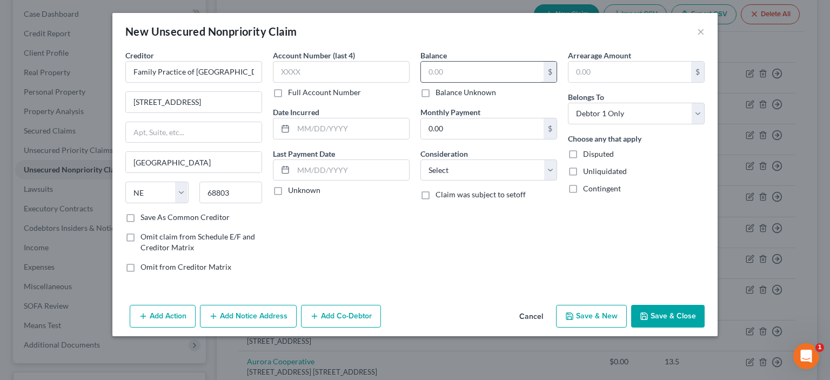
click at [422, 69] on input "text" at bounding box center [482, 72] width 123 height 21
type input "187.94"
click at [551, 173] on select "Select Cable / Satellite Services Collection Agency Credit Card Debt Debt Couns…" at bounding box center [489, 170] width 137 height 22
select select "9"
click at [421, 159] on select "Select Cable / Satellite Services Collection Agency Credit Card Debt Debt Couns…" at bounding box center [489, 170] width 137 height 22
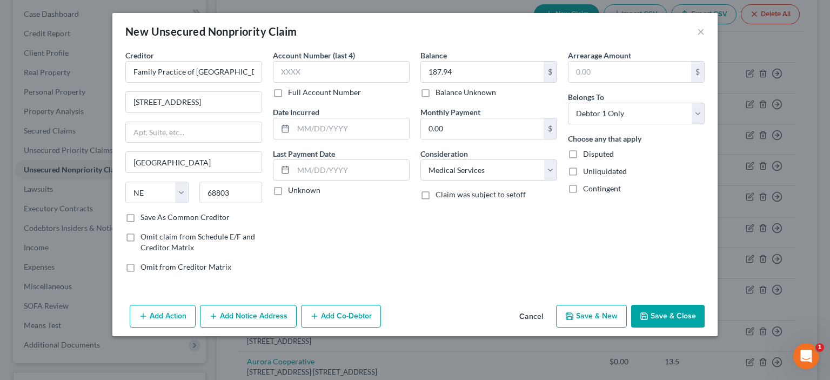
click at [657, 319] on button "Save & Close" at bounding box center [668, 316] width 74 height 23
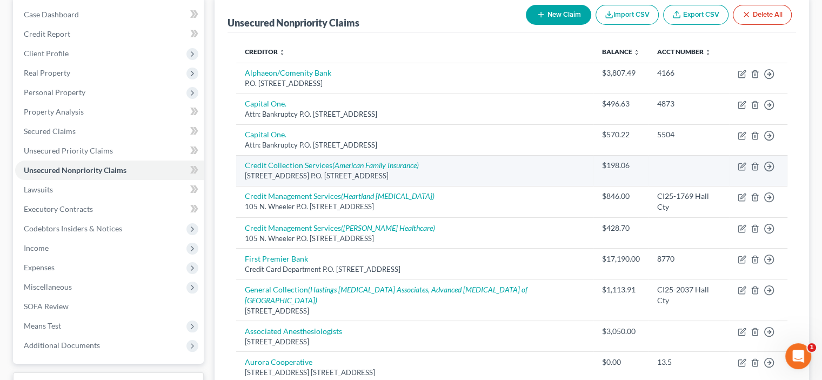
scroll to position [0, 0]
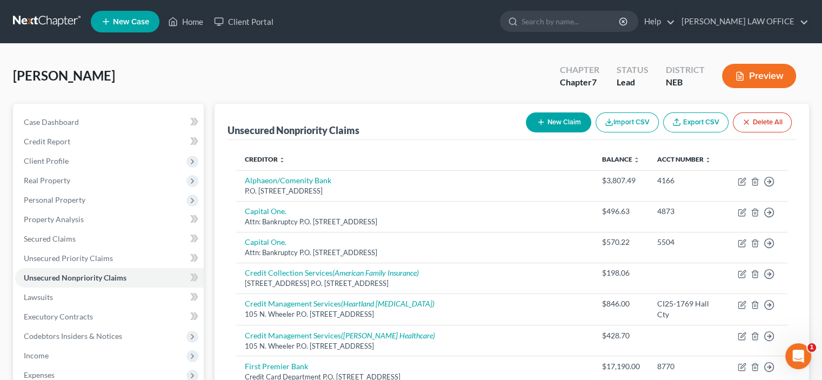
click at [567, 120] on button "New Claim" at bounding box center [558, 122] width 65 height 20
select select "0"
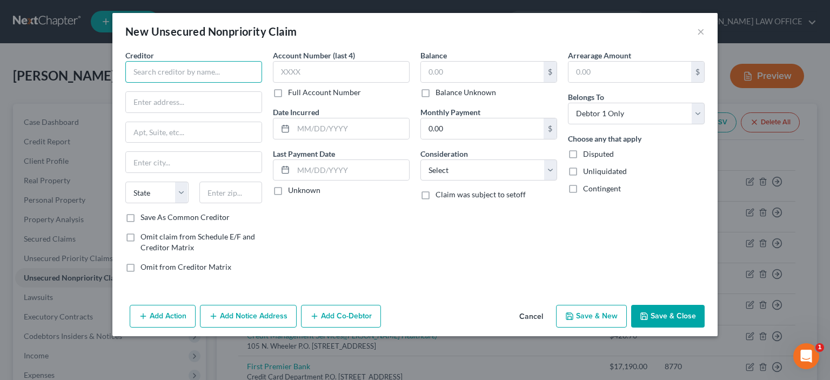
click at [156, 69] on input "text" at bounding box center [193, 72] width 137 height 22
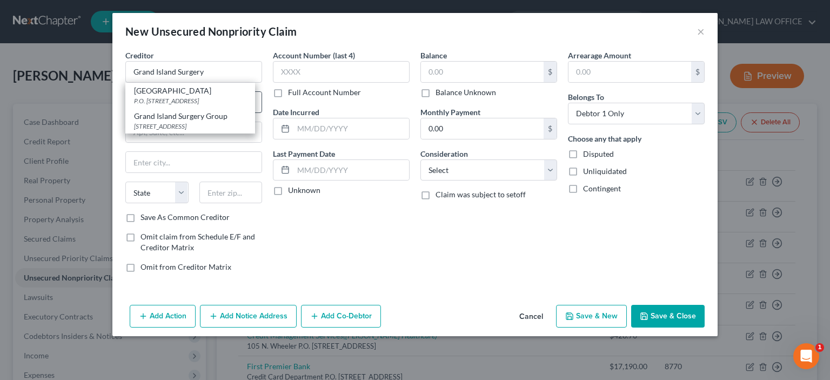
click at [169, 99] on div "P.O. Box 5434, Grand Island, NE 68802" at bounding box center [190, 100] width 112 height 9
type input "Grand Island Surgery Center"
type input "P.O. Box 5434"
type input "Grand Island"
select select "30"
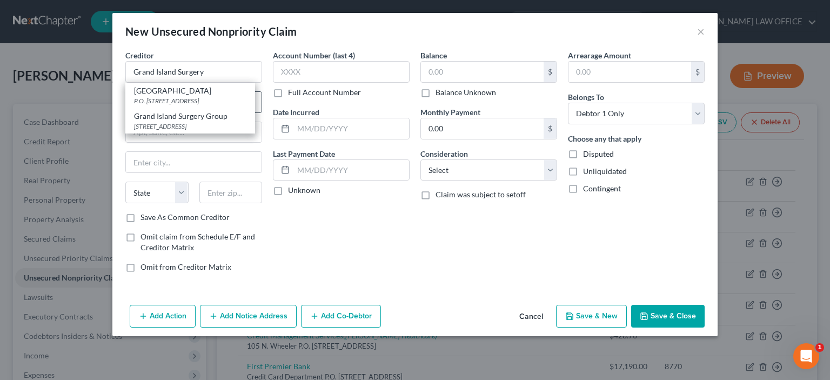
type input "68802"
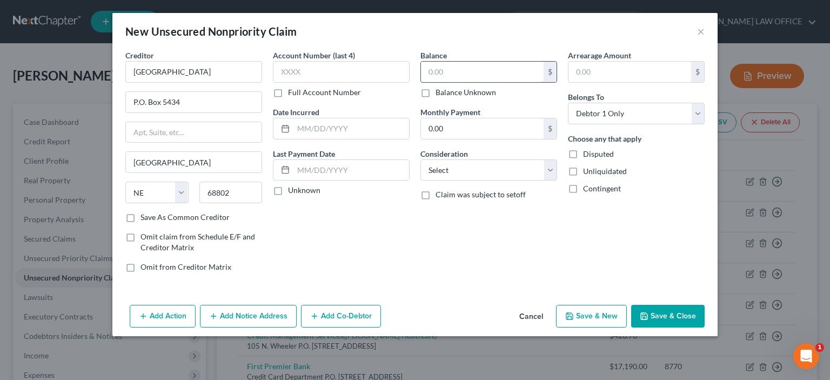
click at [424, 75] on input "text" at bounding box center [482, 72] width 123 height 21
type input "4,879.28"
click at [547, 171] on select "Select Cable / Satellite Services Collection Agency Credit Card Debt Debt Couns…" at bounding box center [489, 170] width 137 height 22
select select "9"
click at [421, 159] on select "Select Cable / Satellite Services Collection Agency Credit Card Debt Debt Couns…" at bounding box center [489, 170] width 137 height 22
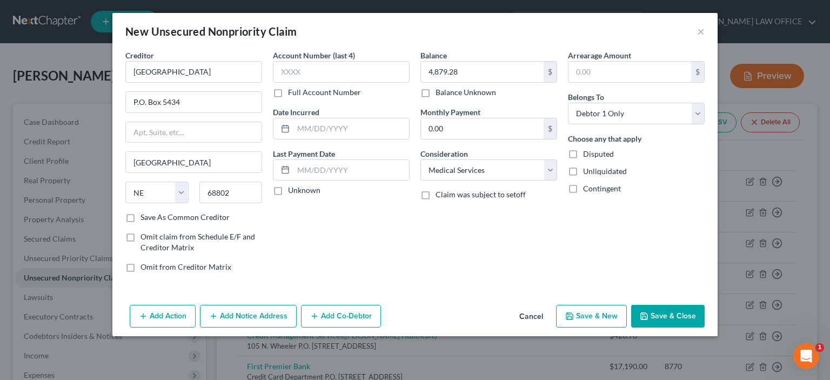
click at [659, 315] on button "Save & Close" at bounding box center [668, 316] width 74 height 23
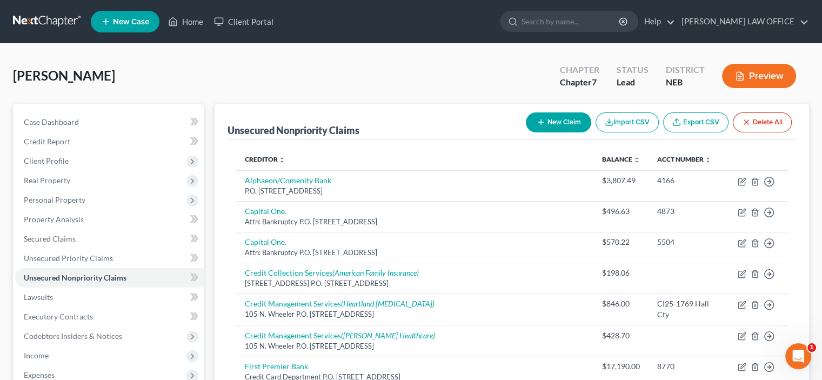
click at [553, 123] on button "New Claim" at bounding box center [558, 122] width 65 height 20
select select "0"
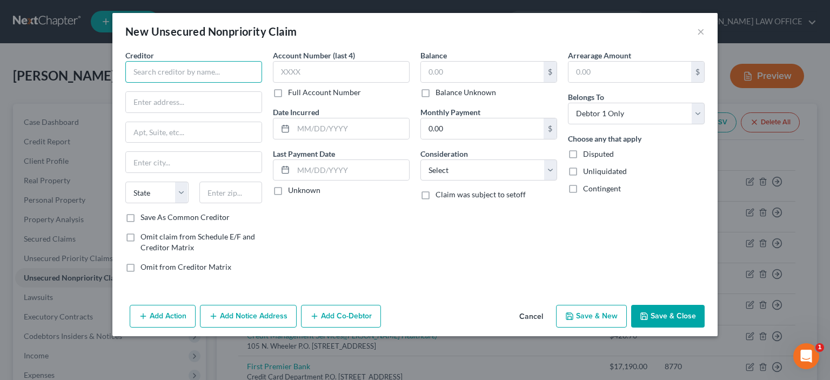
drag, startPoint x: 140, startPoint y: 68, endPoint x: 146, endPoint y: 68, distance: 6.5
click at [140, 69] on input "text" at bounding box center [193, 72] width 137 height 22
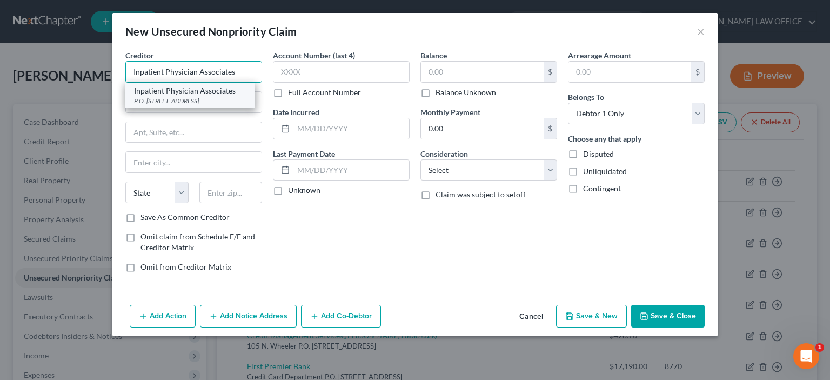
type input "Inpatient Physician Associates"
click at [208, 99] on div "P.O. Box 6971, Lincoln, NE 68506" at bounding box center [190, 100] width 112 height 9
type input "P.O. Box 6971"
type input "Lincoln"
select select "30"
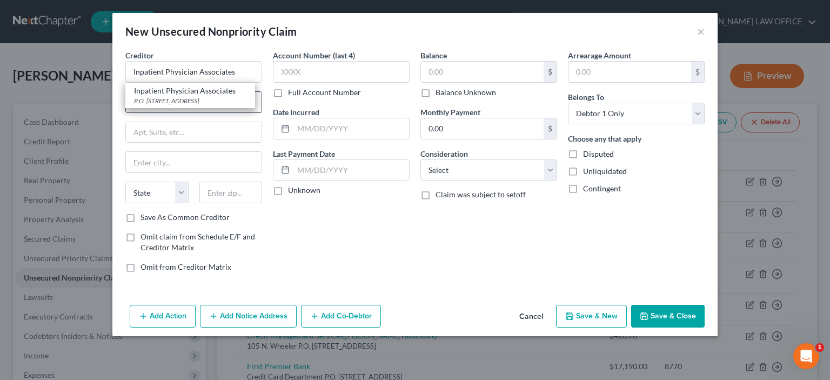
type input "68506"
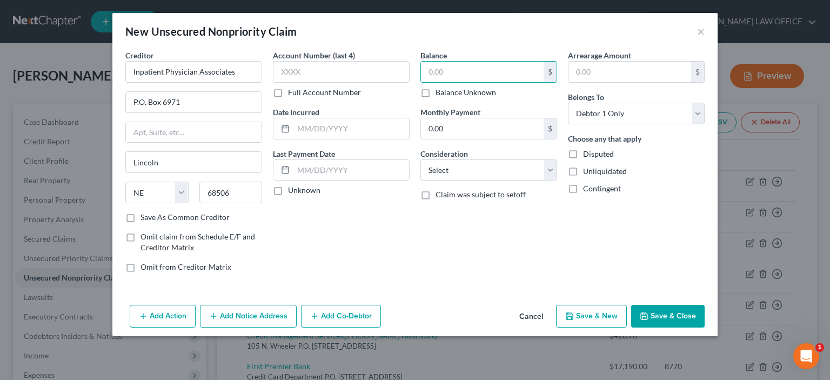
drag, startPoint x: 425, startPoint y: 70, endPoint x: 543, endPoint y: 95, distance: 120.5
click at [521, 89] on div "$ Balance Unknown" at bounding box center [489, 79] width 137 height 37
type input "1,416.00"
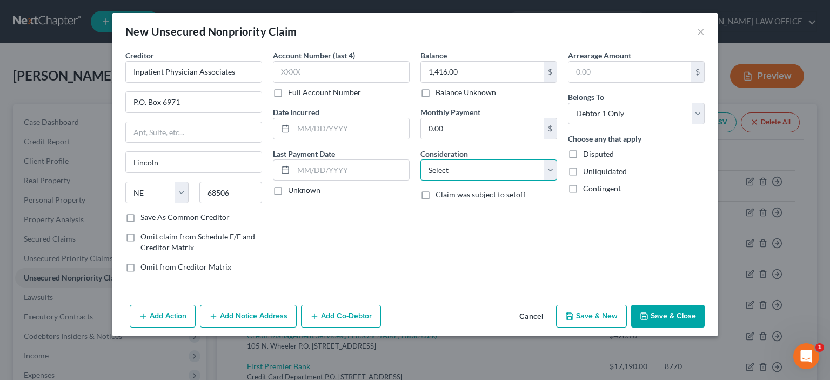
click at [549, 171] on select "Select Cable / Satellite Services Collection Agency Credit Card Debt Debt Couns…" at bounding box center [489, 170] width 137 height 22
select select "9"
click at [421, 159] on select "Select Cable / Satellite Services Collection Agency Credit Card Debt Debt Couns…" at bounding box center [489, 170] width 137 height 22
click at [663, 319] on button "Save & Close" at bounding box center [668, 316] width 74 height 23
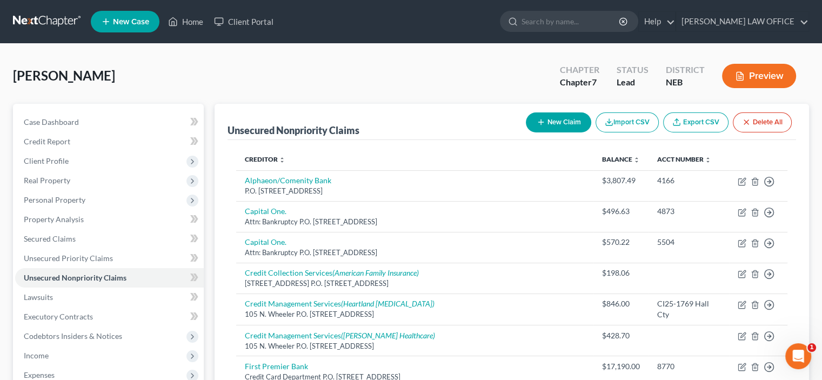
click at [575, 123] on button "New Claim" at bounding box center [558, 122] width 65 height 20
select select "0"
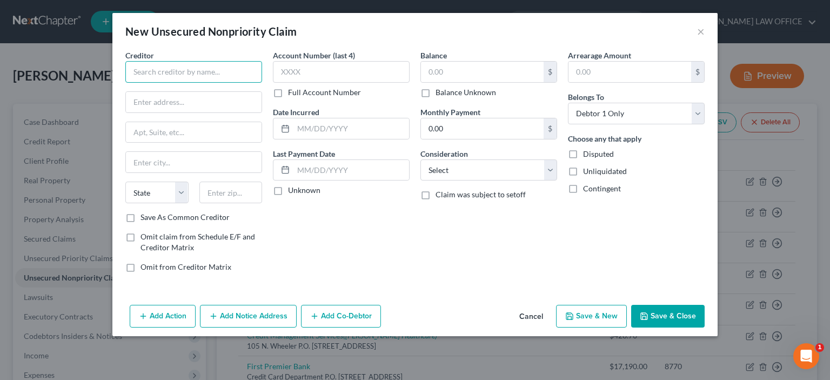
drag, startPoint x: 129, startPoint y: 66, endPoint x: 141, endPoint y: 62, distance: 12.0
click at [131, 66] on input "text" at bounding box center [193, 72] width 137 height 22
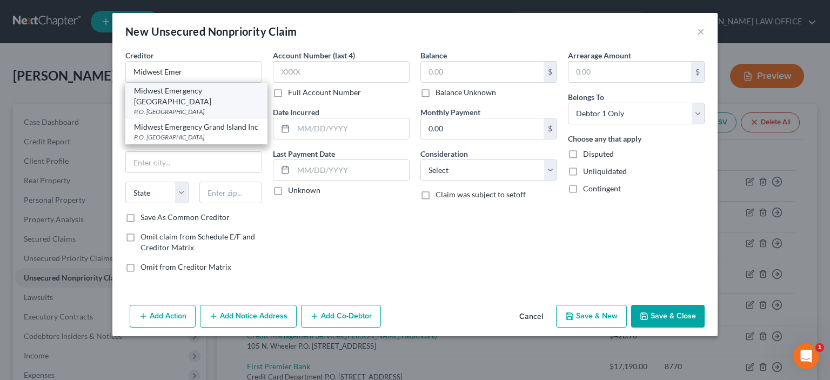
click at [189, 95] on div "Midwest Emergency Grand Island" at bounding box center [196, 96] width 125 height 22
type input "Midwest Emergency Grand Island"
type input "P.O. Box 734442"
type input "Chicago"
select select "14"
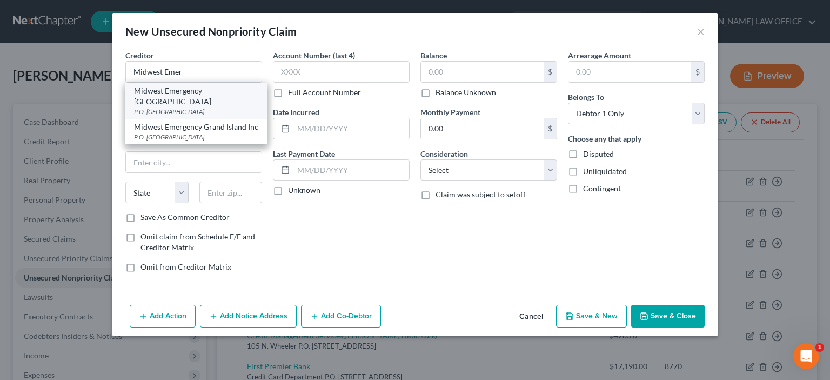
type input "60673"
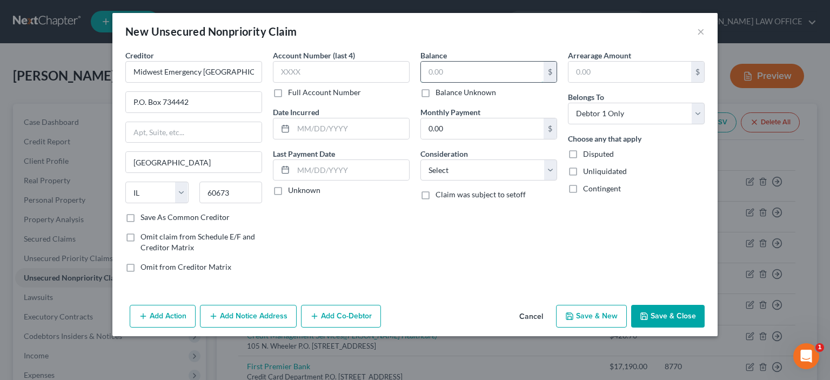
click at [427, 78] on input "text" at bounding box center [482, 72] width 123 height 21
type input "1,125.00"
click at [551, 168] on select "Select Cable / Satellite Services Collection Agency Credit Card Debt Debt Couns…" at bounding box center [489, 170] width 137 height 22
select select "9"
click at [421, 159] on select "Select Cable / Satellite Services Collection Agency Credit Card Debt Debt Couns…" at bounding box center [489, 170] width 137 height 22
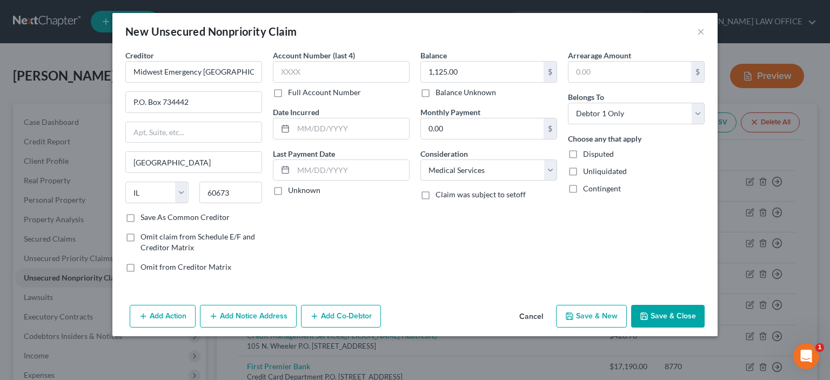
drag, startPoint x: 665, startPoint y: 317, endPoint x: 670, endPoint y: 311, distance: 7.4
click at [666, 317] on button "Save & Close" at bounding box center [668, 316] width 74 height 23
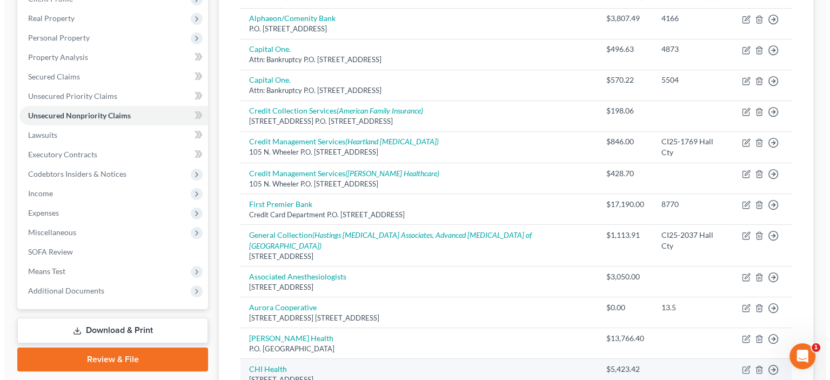
scroll to position [50, 0]
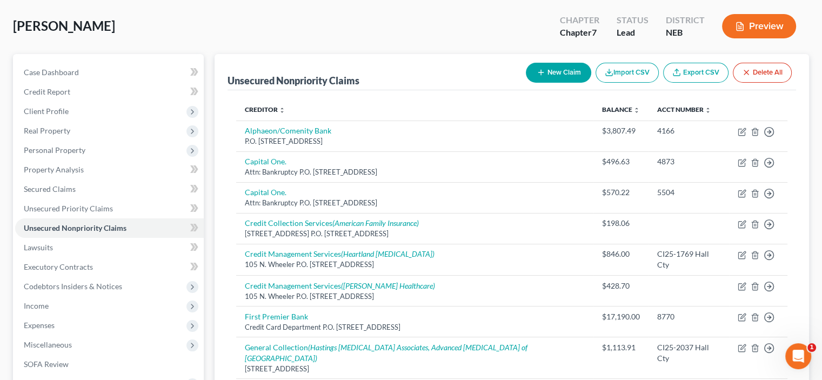
click at [556, 79] on button "New Claim" at bounding box center [558, 73] width 65 height 20
select select "0"
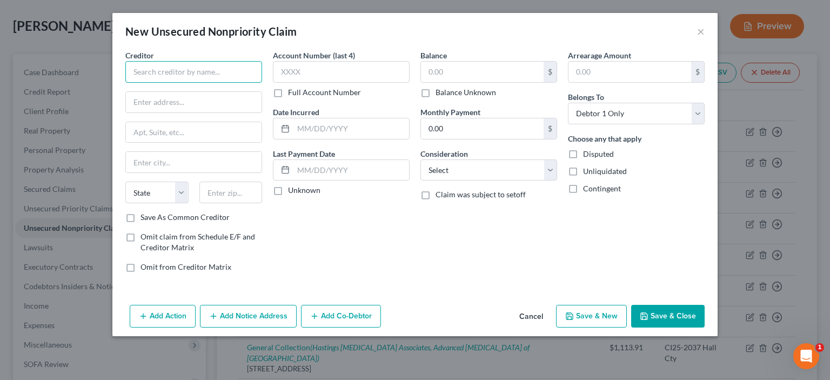
click at [135, 63] on input "text" at bounding box center [193, 72] width 137 height 22
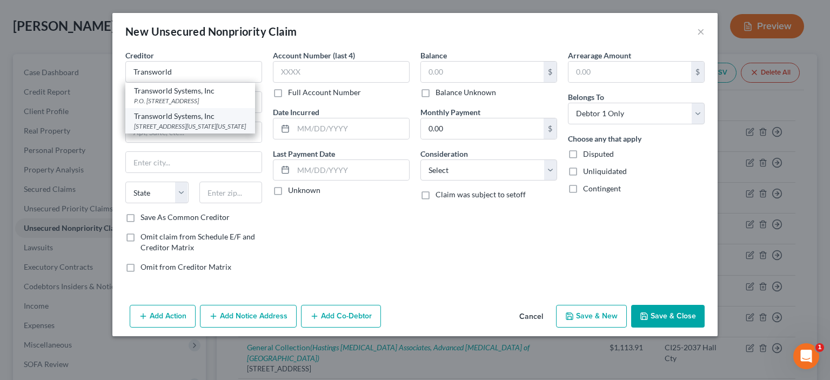
click at [180, 127] on div "500 Virginia Drive, #514, Fort Washington, PA 19034" at bounding box center [190, 126] width 112 height 9
type input "Transworld Systems, Inc"
type input "500 Virginia Drive, #514"
type input "Fort Washington"
select select "39"
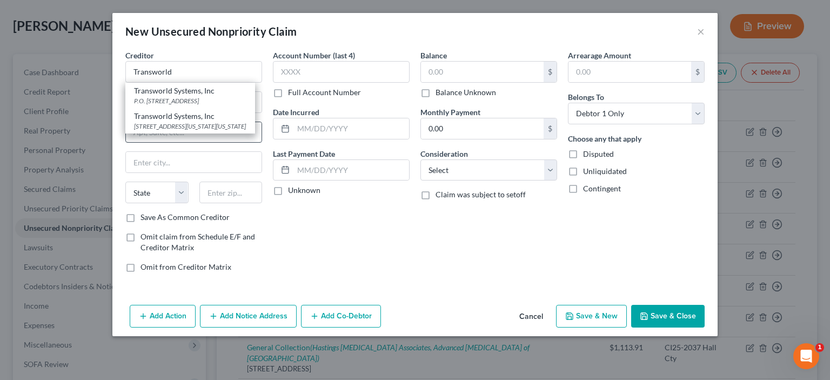
type input "19034"
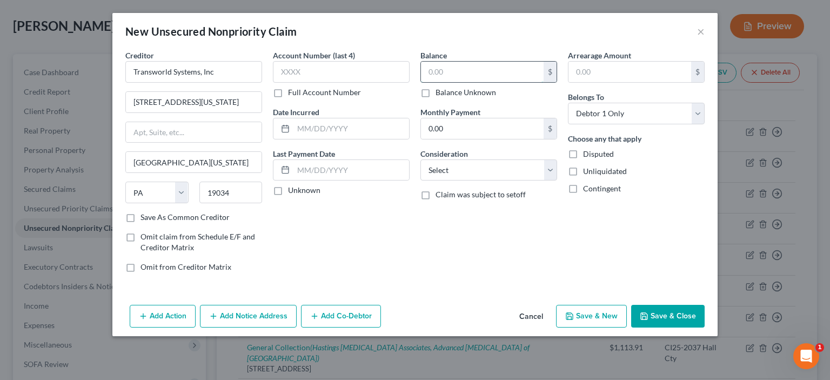
click at [429, 76] on input "text" at bounding box center [482, 72] width 123 height 21
type input "60.77"
click at [547, 168] on select "Select Cable / Satellite Services Collection Agency Credit Card Debt Debt Couns…" at bounding box center [489, 170] width 137 height 22
select select "14"
click at [421, 159] on select "Select Cable / Satellite Services Collection Agency Credit Card Debt Debt Couns…" at bounding box center [489, 170] width 137 height 22
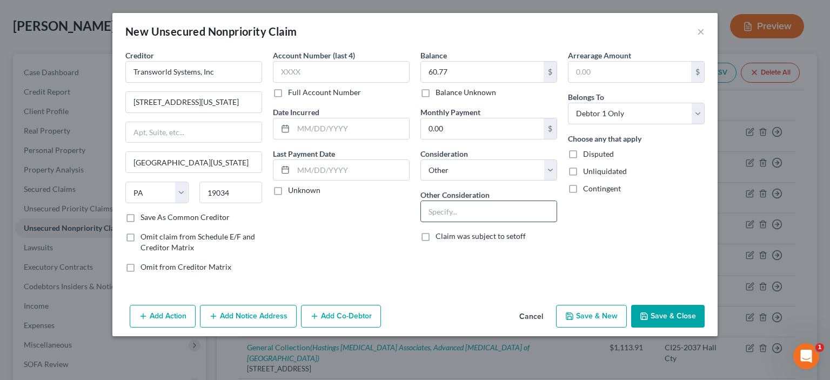
click at [434, 210] on input "text" at bounding box center [489, 211] width 136 height 21
type input "Collect a debt- Saint Francis Medical Center"
click at [239, 316] on button "Add Notice Address" at bounding box center [248, 316] width 97 height 23
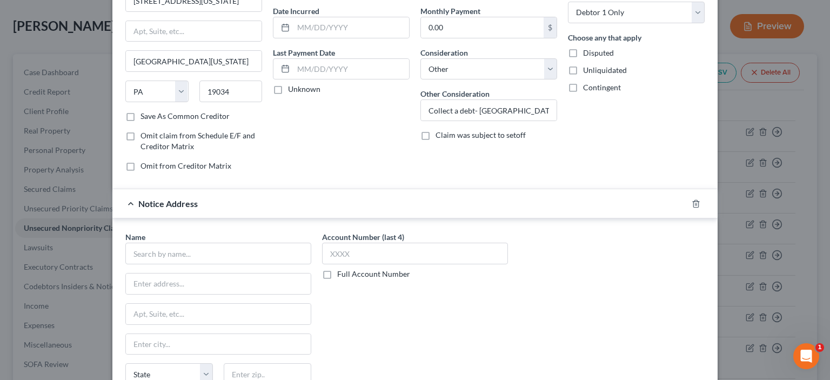
scroll to position [108, 0]
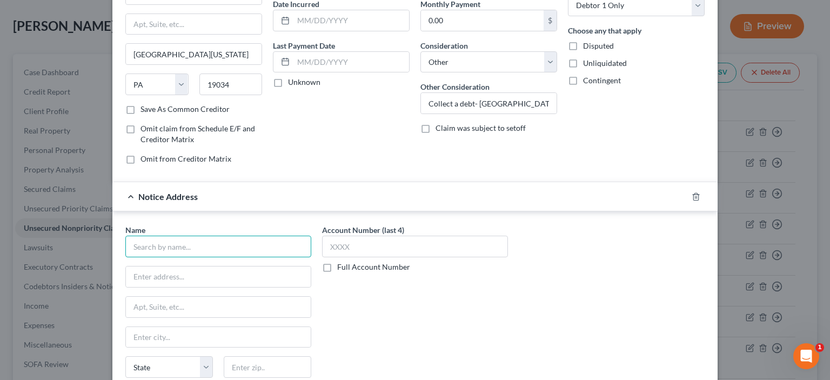
click at [132, 239] on input "text" at bounding box center [218, 247] width 186 height 22
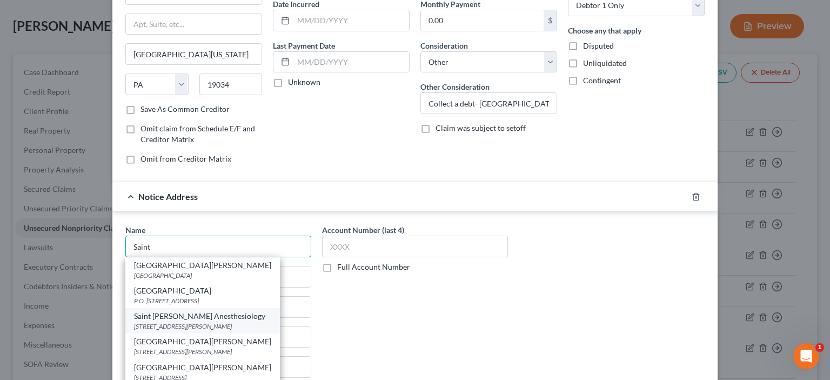
scroll to position [48, 0]
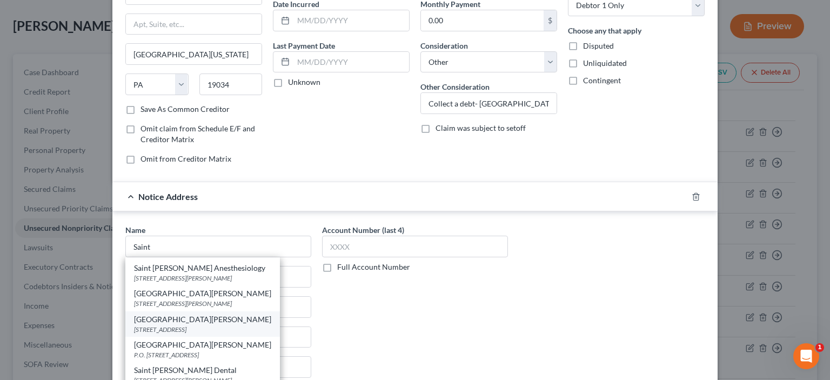
click at [184, 322] on div "Saint Francis Medical Center 3552 Solutions Center, Chicago, IL 60677" at bounding box center [202, 323] width 155 height 25
type input "Saint Francis Medical Center"
type input "3552 Solutions Center"
type input "Chicago"
select select "14"
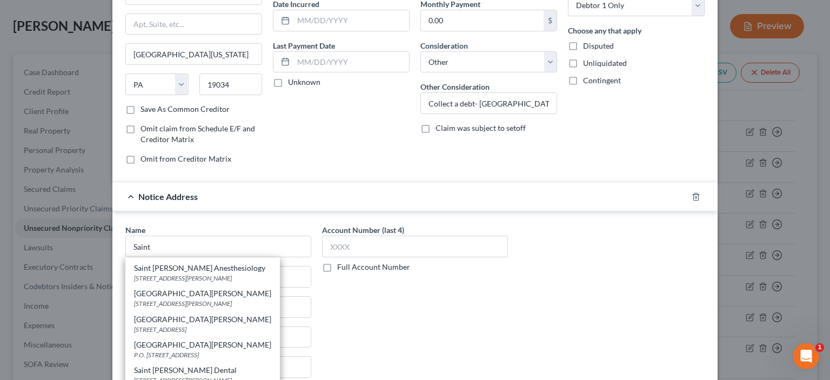
type input "60677"
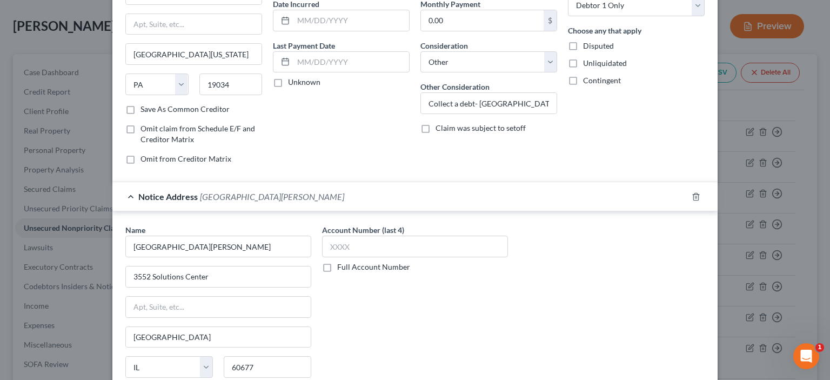
scroll to position [0, 0]
drag, startPoint x: 126, startPoint y: 243, endPoint x: 370, endPoint y: 266, distance: 245.5
click at [351, 268] on div "Name * Saint Francis Medical Center 3552 Solutions Center Chicago State AL AK A…" at bounding box center [415, 315] width 590 height 182
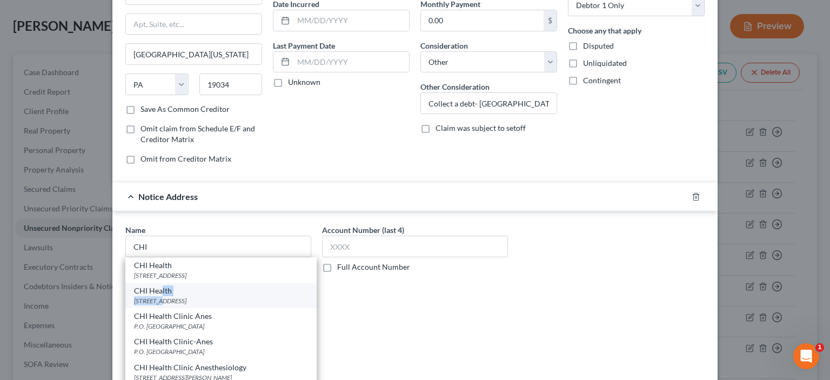
click at [158, 296] on div "CHI Health 7753 Solutions Ctr, Chicago, IL 60677" at bounding box center [220, 295] width 191 height 25
type input "CHI Health"
type input "7753 Solutions Ctr"
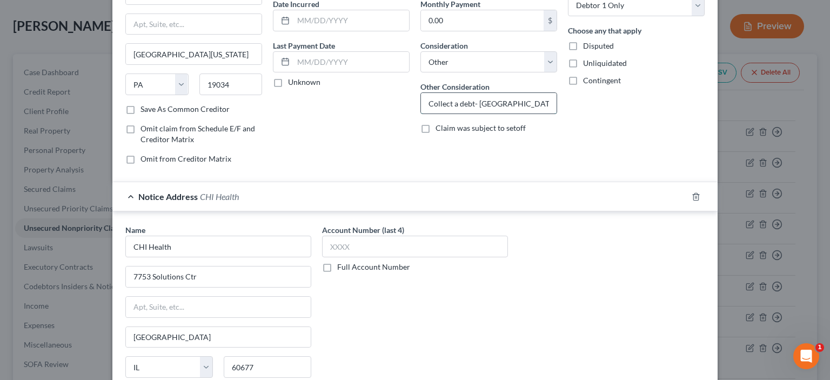
click at [543, 102] on input "Collect a debt- Saint Francis Medical Center" at bounding box center [489, 103] width 136 height 21
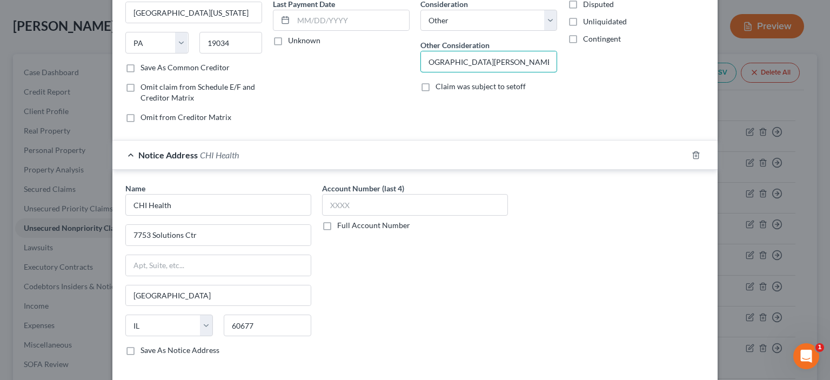
scroll to position [199, 0]
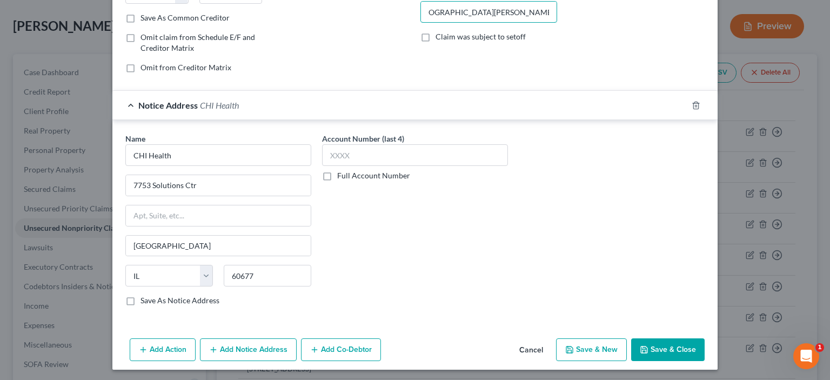
type input "Collect a debt- Saint Francis Medical Center/CHI Health"
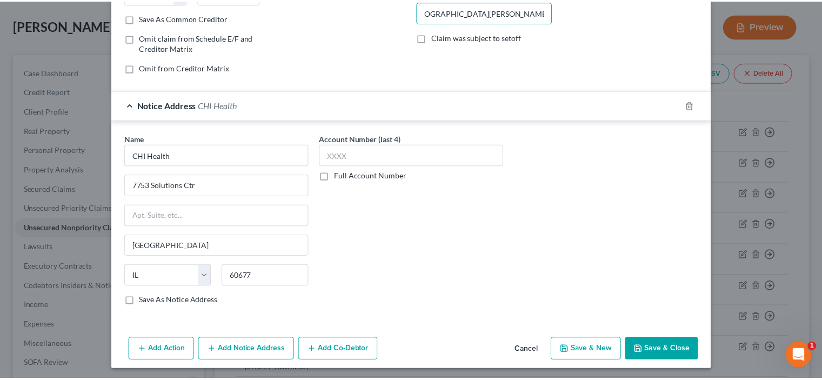
scroll to position [0, 0]
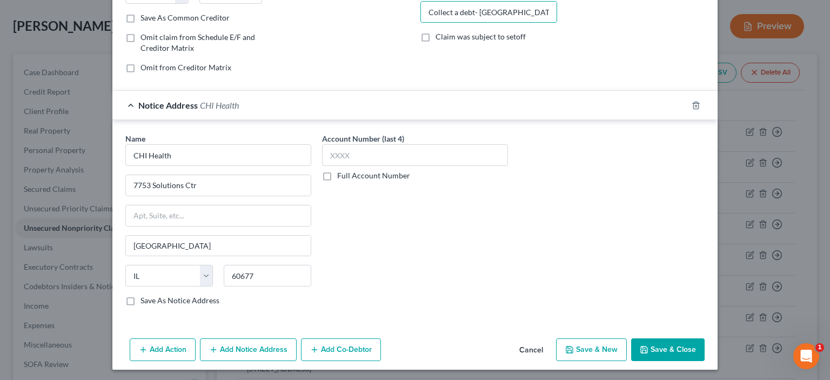
click at [647, 343] on button "Save & Close" at bounding box center [668, 349] width 74 height 23
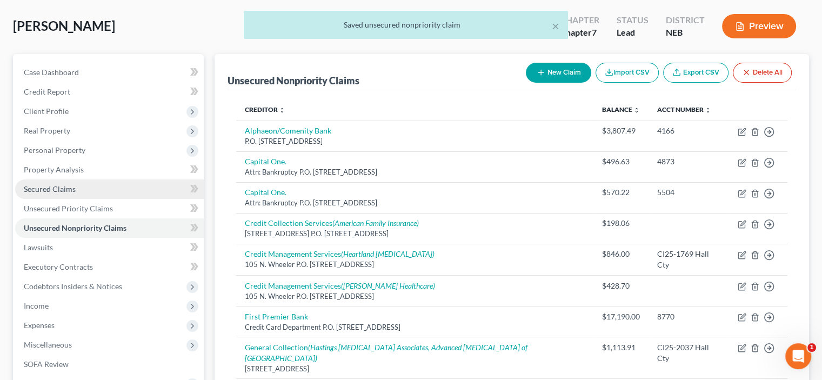
click at [52, 188] on span "Secured Claims" at bounding box center [50, 188] width 52 height 9
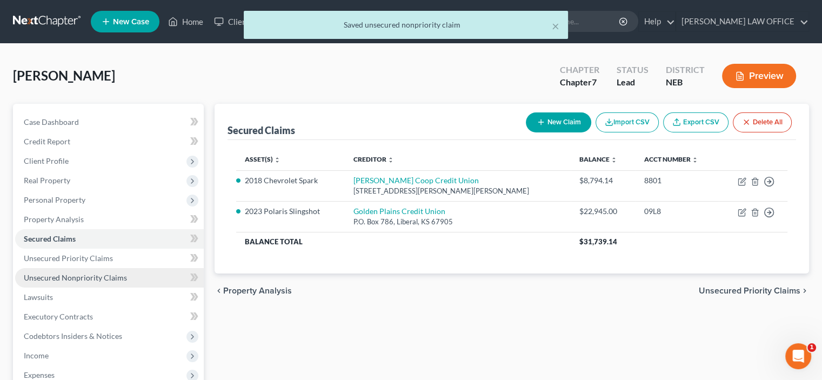
click at [63, 277] on span "Unsecured Nonpriority Claims" at bounding box center [75, 277] width 103 height 9
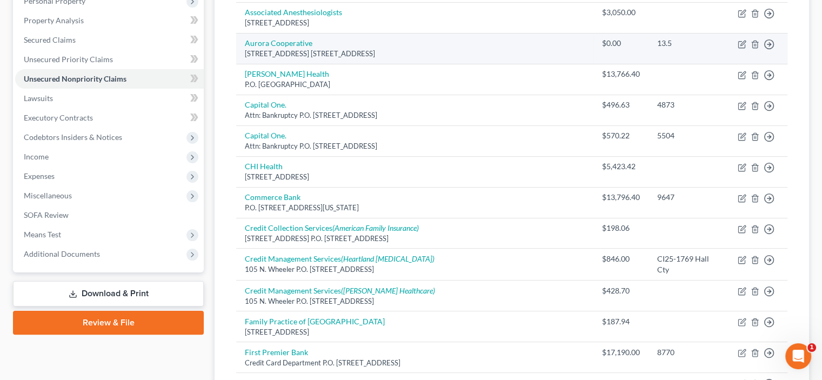
scroll to position [54, 0]
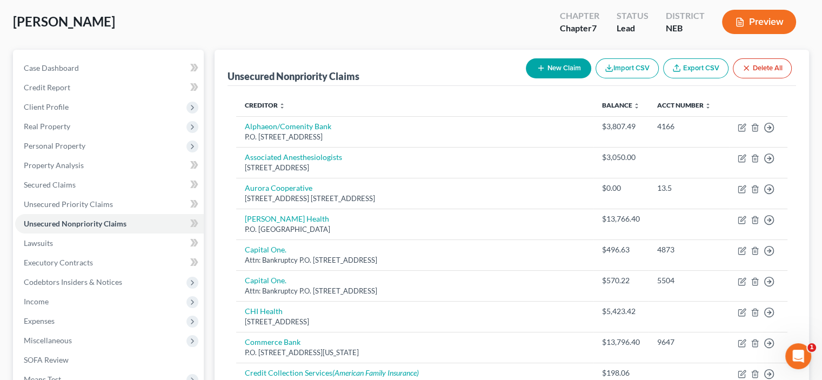
click at [549, 69] on button "New Claim" at bounding box center [558, 68] width 65 height 20
select select "0"
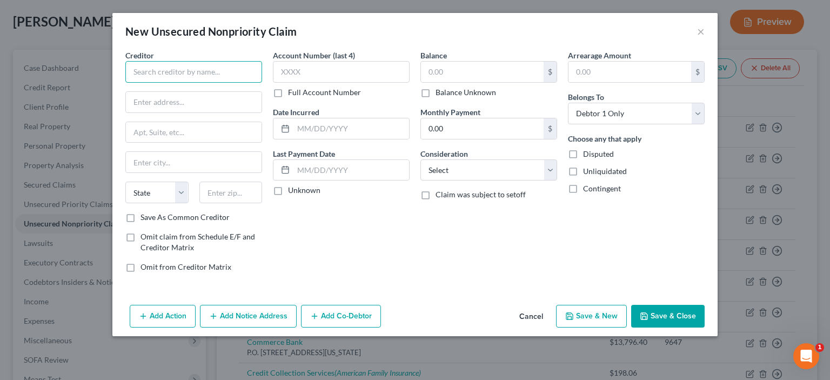
click at [148, 71] on input "text" at bounding box center [193, 72] width 137 height 22
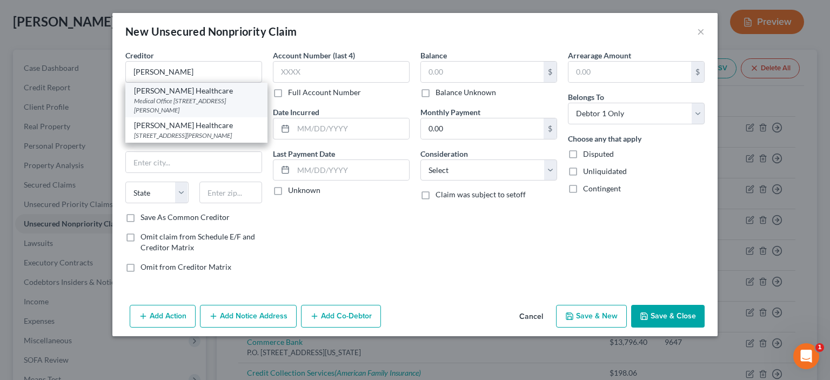
drag, startPoint x: 171, startPoint y: 100, endPoint x: 179, endPoint y: 99, distance: 8.7
click at [172, 100] on div "Medical Office 715 N. St. Joseph Ave, Hastings, NE 68901" at bounding box center [196, 105] width 125 height 18
type input "Mary Lanning Healthcare"
type input "Medical Office"
type input "715 N. St. Joseph Ave"
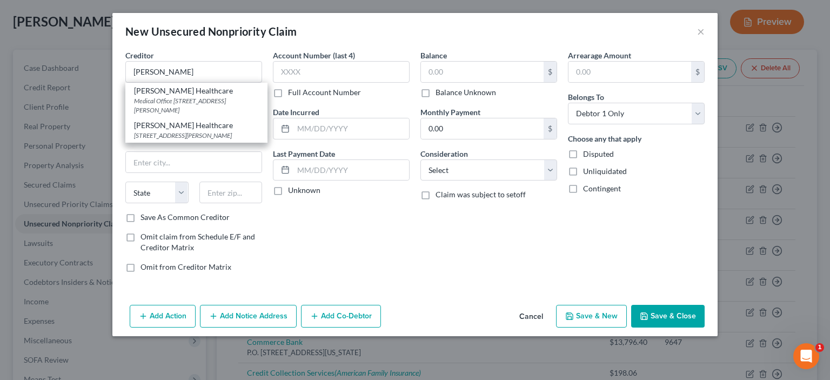
type input "Hastings"
select select "30"
type input "68901"
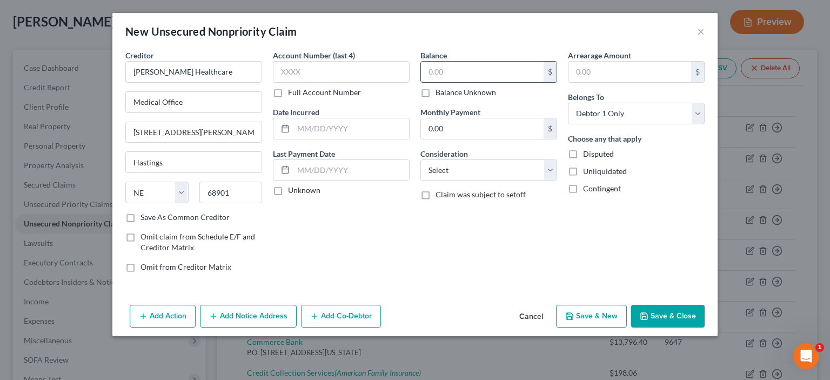
drag, startPoint x: 432, startPoint y: 72, endPoint x: 439, endPoint y: 66, distance: 8.4
click at [432, 70] on input "text" at bounding box center [482, 72] width 123 height 21
type input "428.70"
click at [551, 169] on select "Select Cable / Satellite Services Collection Agency Credit Card Debt Debt Couns…" at bounding box center [489, 170] width 137 height 22
select select "9"
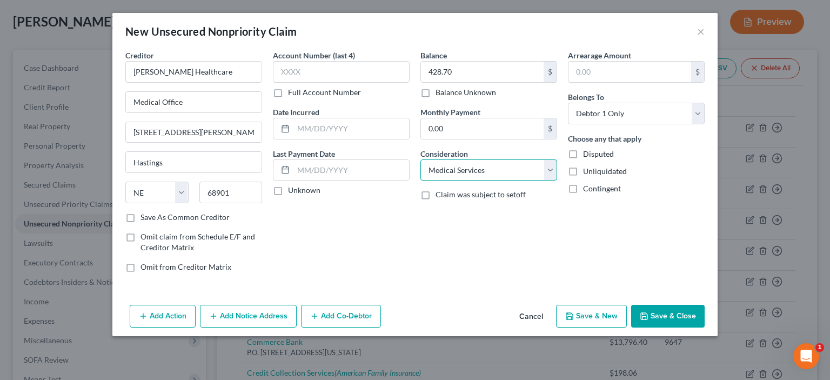
click at [421, 159] on select "Select Cable / Satellite Services Collection Agency Credit Card Debt Debt Couns…" at bounding box center [489, 170] width 137 height 22
drag, startPoint x: 651, startPoint y: 313, endPoint x: 689, endPoint y: 303, distance: 39.2
click at [664, 305] on button "Save & Close" at bounding box center [668, 316] width 74 height 23
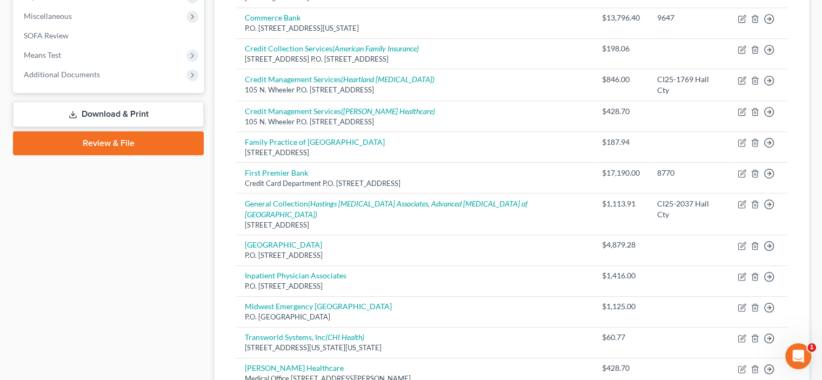
scroll to position [486, 0]
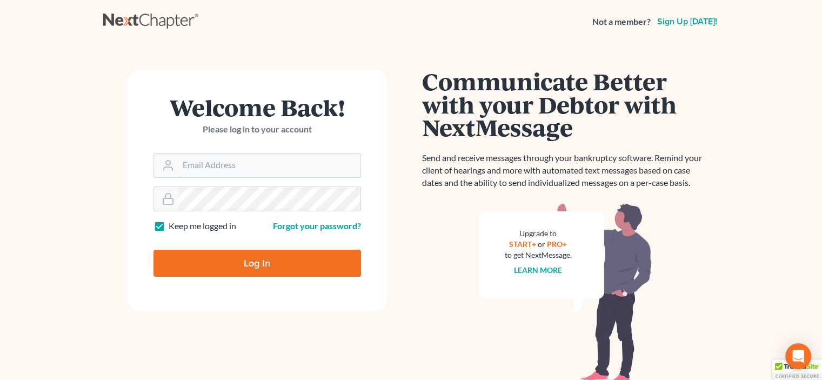
type input "jan@truelllaw.com"
click at [265, 266] on input "Log In" at bounding box center [258, 263] width 208 height 27
type input "Thinking..."
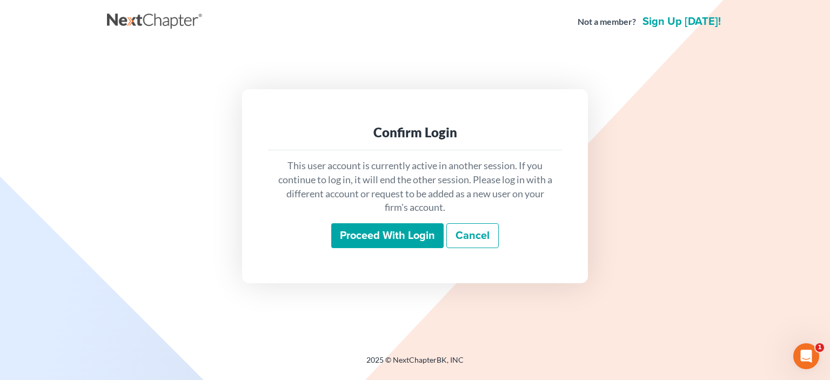
click at [391, 243] on input "Proceed with login" at bounding box center [387, 235] width 112 height 25
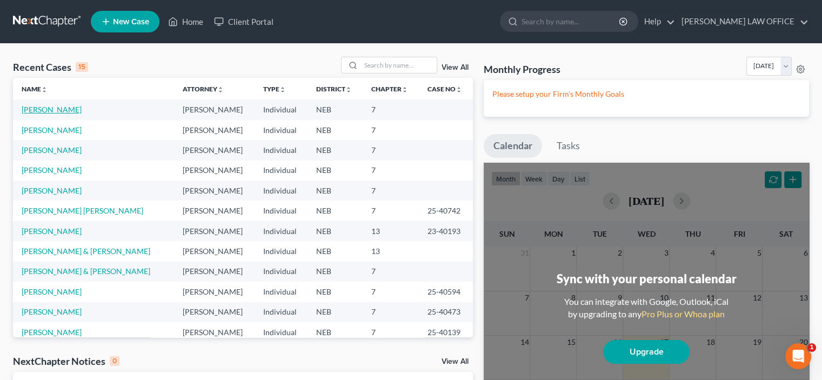
click at [35, 111] on link "Hewitt, Kipp" at bounding box center [52, 109] width 60 height 9
select select "10"
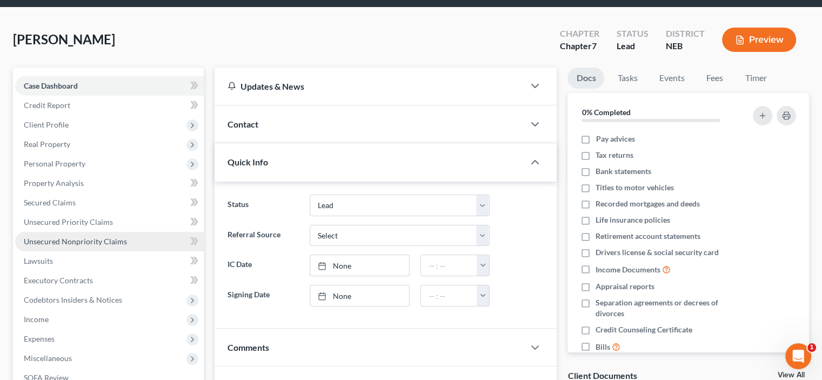
scroll to position [54, 0]
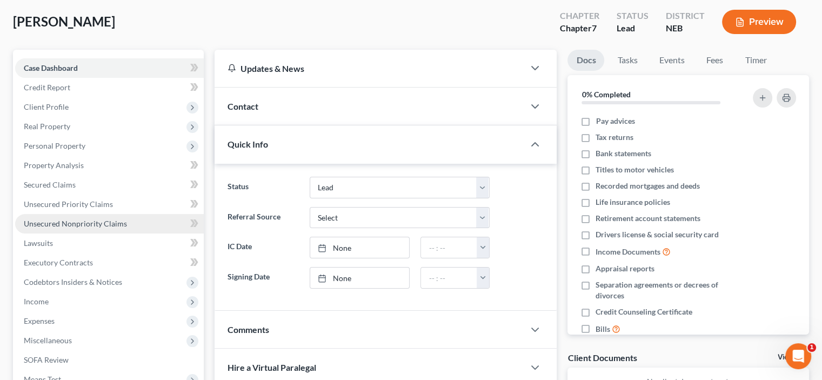
click at [48, 224] on span "Unsecured Nonpriority Claims" at bounding box center [75, 223] width 103 height 9
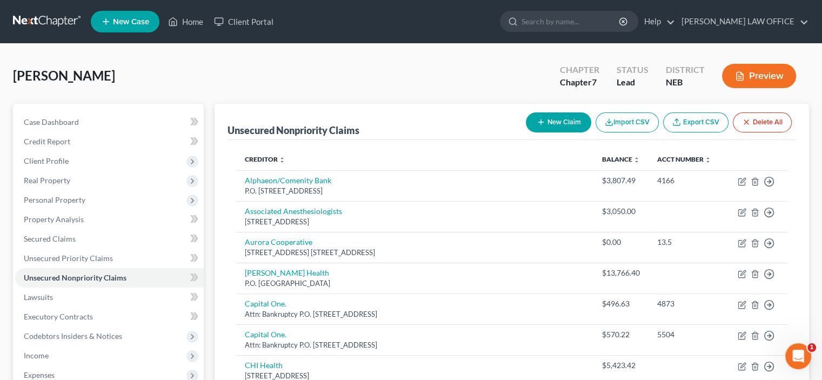
click at [757, 76] on button "Preview" at bounding box center [759, 76] width 74 height 24
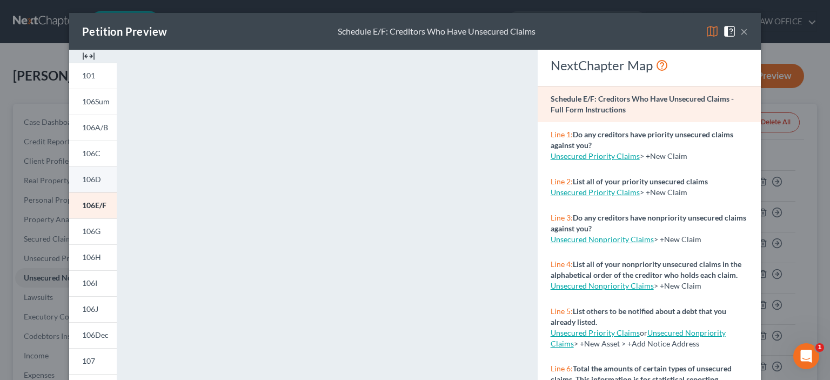
click at [90, 178] on span "106D" at bounding box center [91, 179] width 19 height 9
